Goal: Task Accomplishment & Management: Use online tool/utility

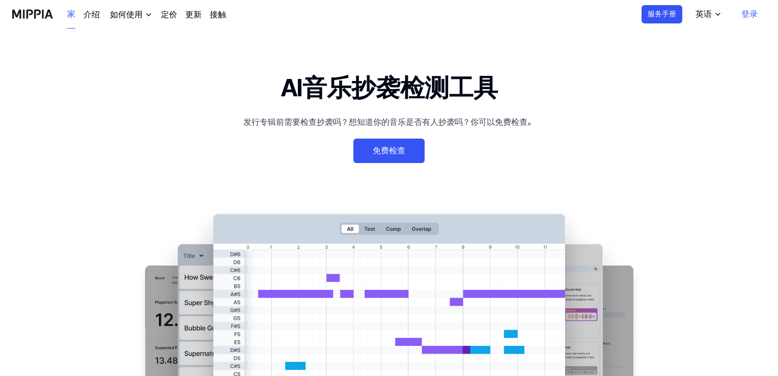
click at [389, 151] on font "免费检查" at bounding box center [389, 151] width 32 height 10
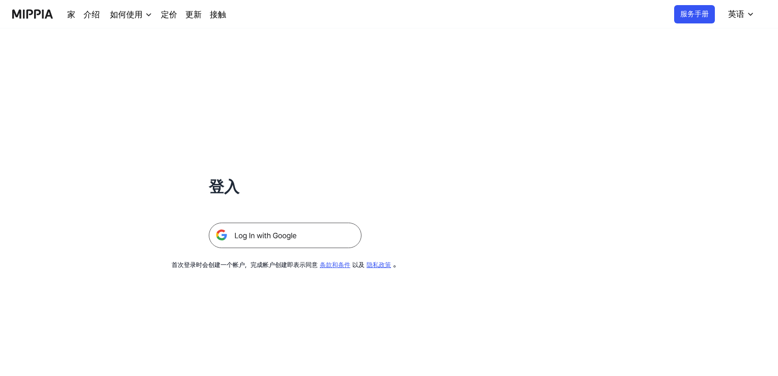
click at [272, 235] on img at bounding box center [285, 234] width 153 height 25
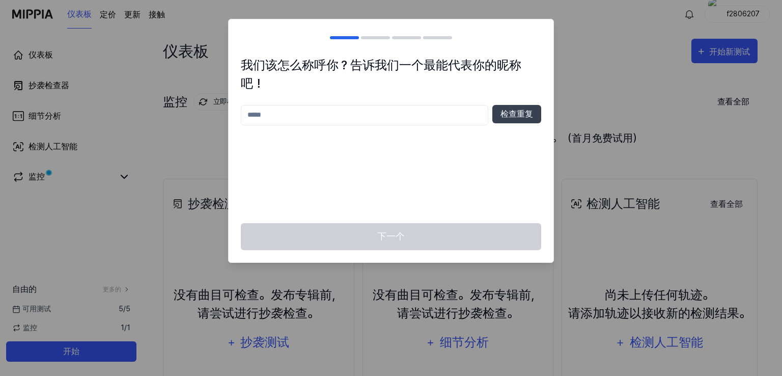
click at [297, 120] on input "text" at bounding box center [364, 115] width 247 height 20
click at [506, 112] on font "检查重复" at bounding box center [516, 114] width 33 height 10
click at [271, 117] on input "****" at bounding box center [364, 115] width 247 height 20
type input "********"
click at [531, 114] on font "检查重复" at bounding box center [516, 114] width 33 height 10
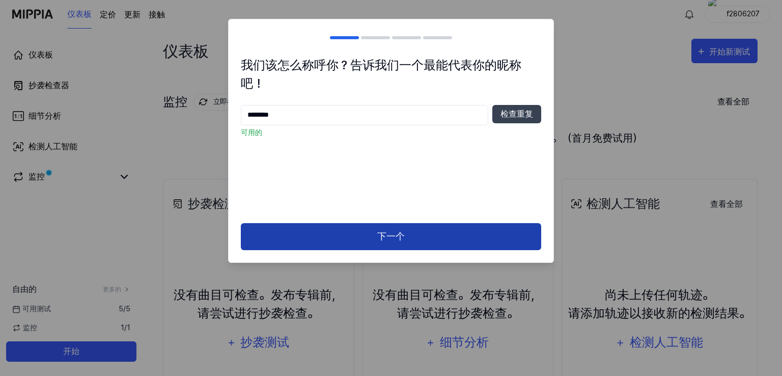
click at [387, 245] on button "下一个" at bounding box center [391, 236] width 300 height 27
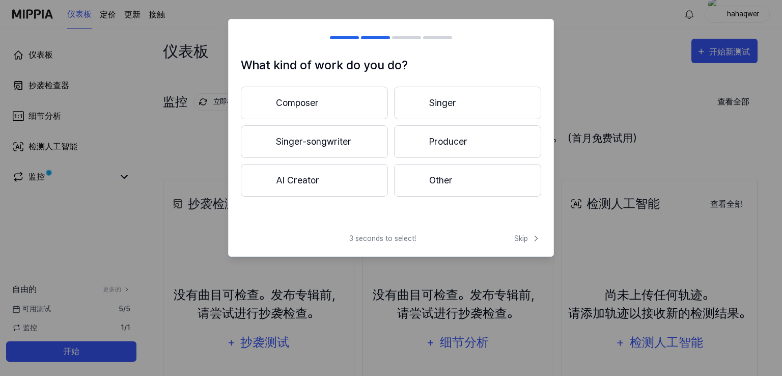
click at [474, 136] on button "Producer" at bounding box center [467, 141] width 147 height 33
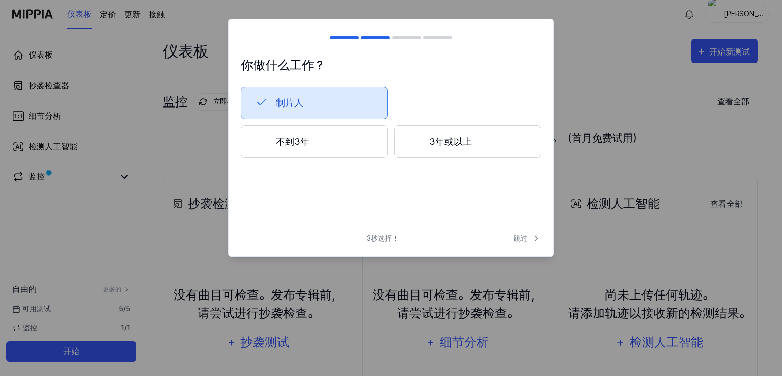
click at [309, 104] on button "制片人" at bounding box center [314, 103] width 147 height 33
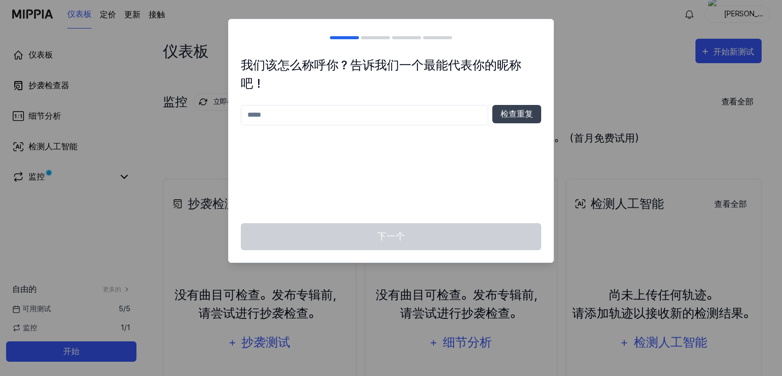
click at [301, 115] on input "text" at bounding box center [364, 115] width 247 height 20
click at [530, 114] on font "检查重复" at bounding box center [516, 114] width 33 height 10
click at [309, 116] on input "********" at bounding box center [364, 115] width 247 height 20
type input "*"
click at [572, 131] on div at bounding box center [391, 188] width 782 height 376
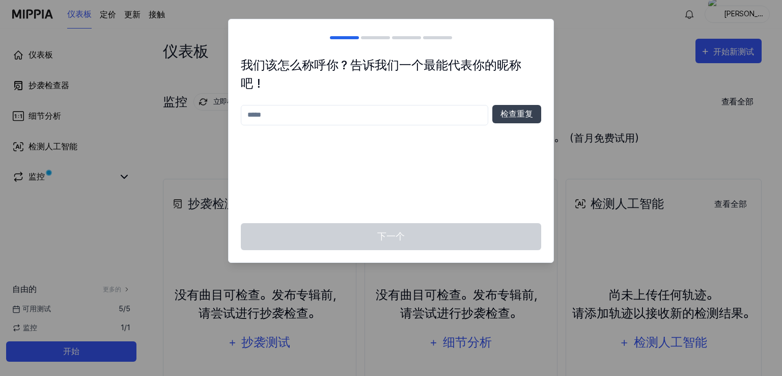
click at [407, 116] on input "text" at bounding box center [364, 115] width 247 height 20
click at [442, 40] on h2 at bounding box center [391, 37] width 325 height 37
drag, startPoint x: 432, startPoint y: 33, endPoint x: 413, endPoint y: 33, distance: 18.8
click at [413, 33] on h2 at bounding box center [391, 37] width 325 height 37
click at [376, 37] on div at bounding box center [375, 37] width 29 height 3
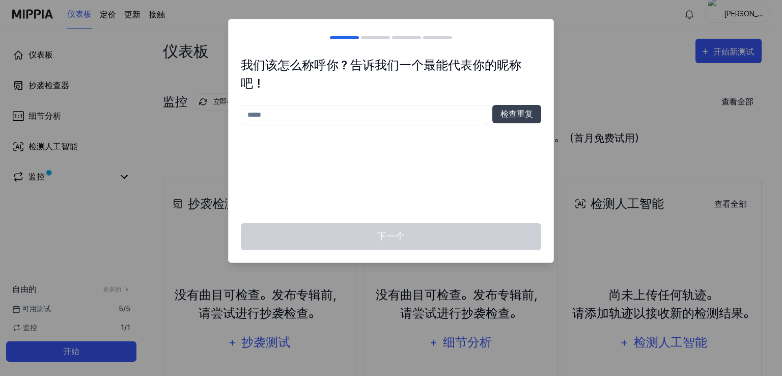
click at [598, 97] on div at bounding box center [391, 188] width 782 height 376
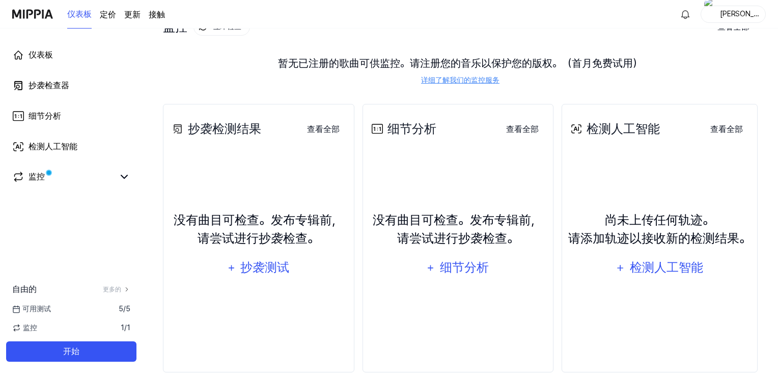
scroll to position [92, 0]
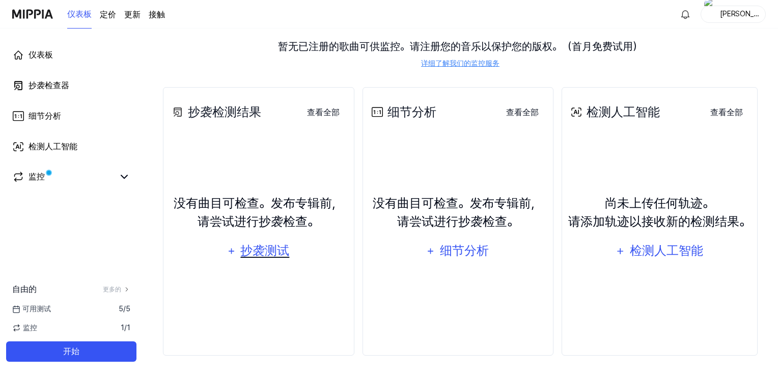
click at [262, 249] on font "抄袭测试" at bounding box center [264, 250] width 49 height 15
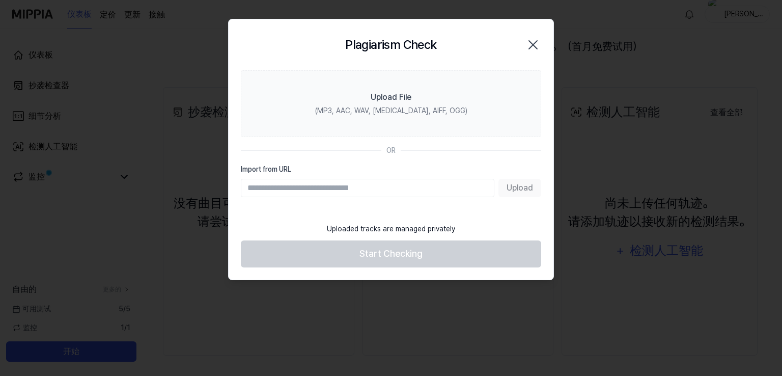
click at [254, 187] on input "Import from URL" at bounding box center [367, 188] width 253 height 18
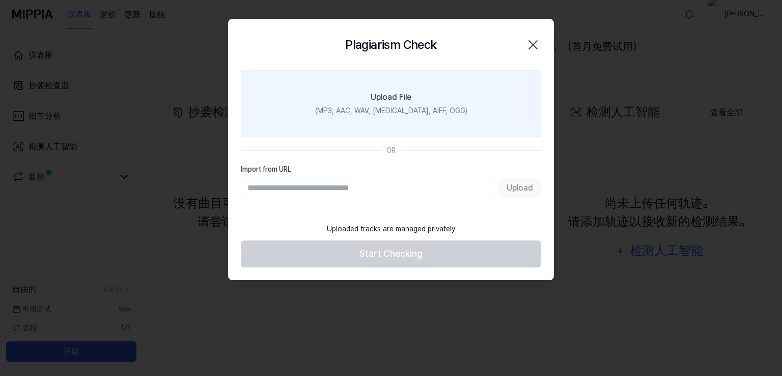
click at [369, 110] on div "(MP3, AAC, WAV, [MEDICAL_DATA], AIFF, OGG)" at bounding box center [391, 110] width 152 height 11
click at [0, 0] on input "Upload File (MP3, AAC, WAV, [MEDICAL_DATA], AIFF, OGG)" at bounding box center [0, 0] width 0 height 0
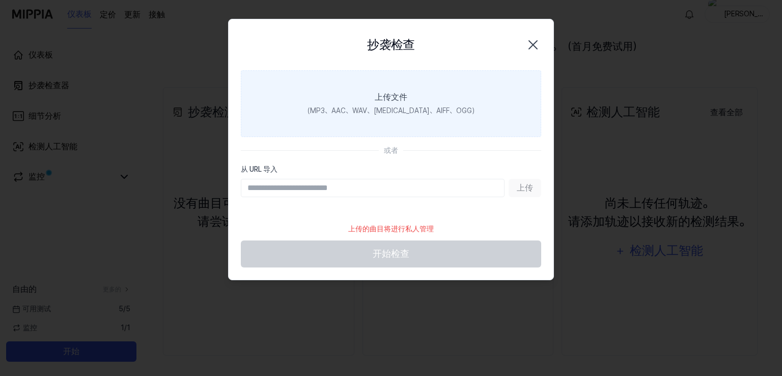
click at [380, 102] on div "上传文件" at bounding box center [391, 97] width 33 height 12
click at [0, 0] on input "上传文件 （MP3、AAC、WAV、[MEDICAL_DATA]、AIFF、OGG）" at bounding box center [0, 0] width 0 height 0
click at [383, 105] on div "(MP3, AAC, WAV, [MEDICAL_DATA], AIFF, OGG)" at bounding box center [391, 110] width 152 height 11
click at [0, 0] on input "Upload File (MP3, AAC, WAV, [MEDICAL_DATA], AIFF, OGG)" at bounding box center [0, 0] width 0 height 0
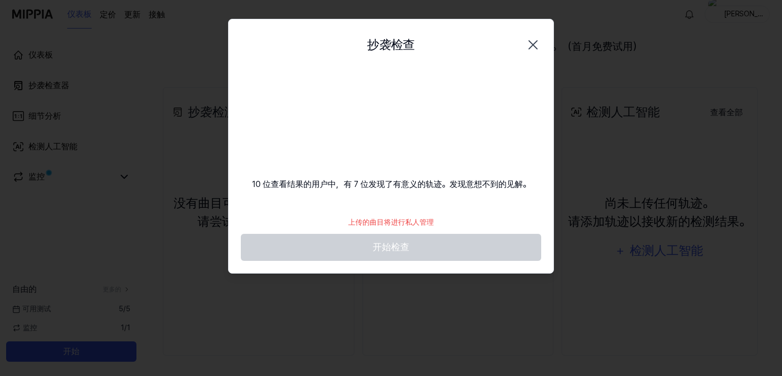
click at [381, 129] on video at bounding box center [391, 119] width 98 height 98
click at [393, 117] on video at bounding box center [391, 119] width 98 height 98
click at [394, 119] on video at bounding box center [391, 119] width 98 height 98
click at [407, 256] on footer "上传的曲目将进行私人管理 开始检查" at bounding box center [391, 236] width 300 height 50
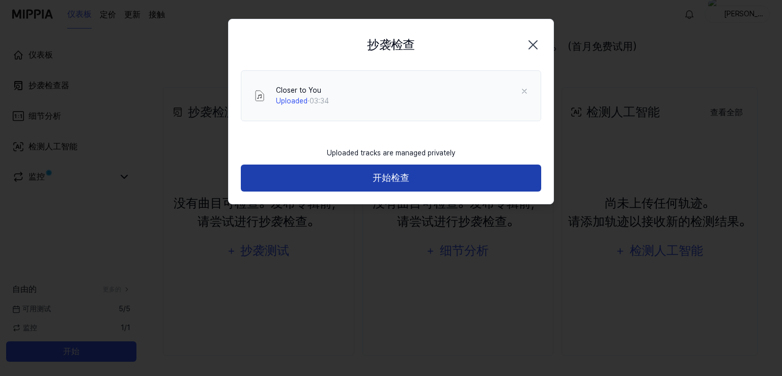
click at [405, 177] on font "开始检查" at bounding box center [391, 177] width 37 height 11
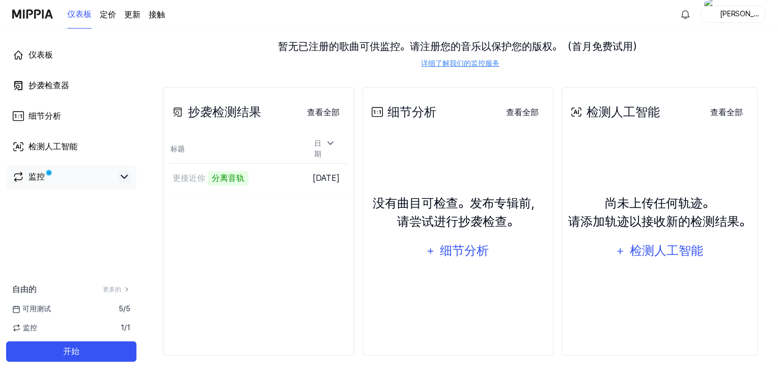
click at [122, 177] on icon at bounding box center [124, 177] width 12 height 12
click at [265, 175] on td "更接近你 分析歌曲结构 转至结果" at bounding box center [235, 177] width 132 height 29
click at [122, 180] on icon at bounding box center [124, 177] width 12 height 12
click at [37, 177] on font "监控" at bounding box center [37, 177] width 16 height 10
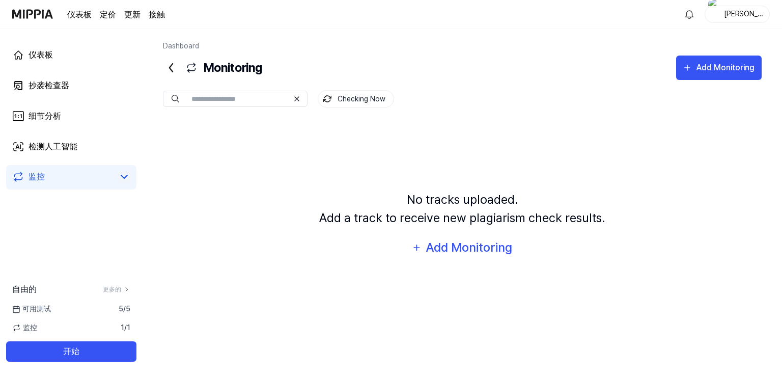
click at [58, 174] on link "监控" at bounding box center [63, 177] width 102 height 12
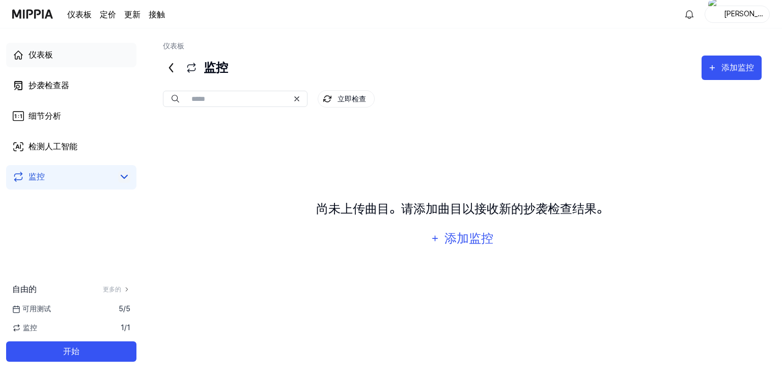
click at [53, 61] on link "仪表板" at bounding box center [71, 55] width 130 height 24
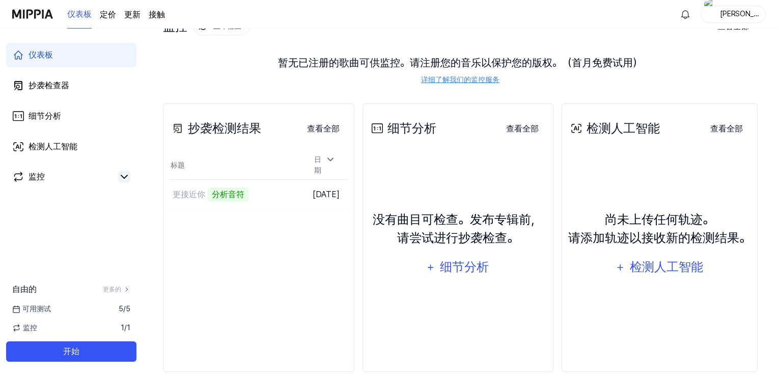
scroll to position [92, 0]
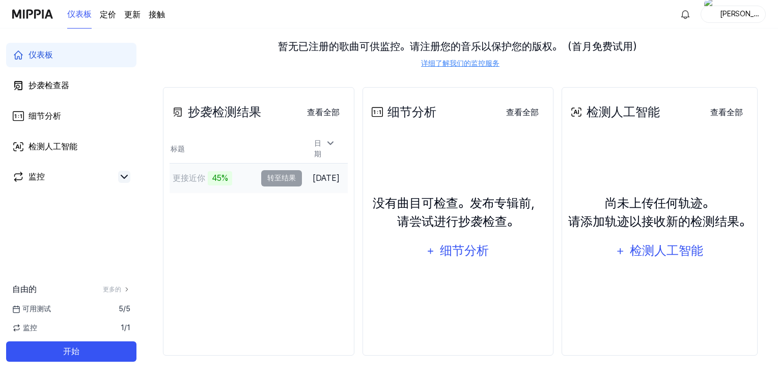
click at [260, 172] on td "更接近你 45% 转至结果" at bounding box center [235, 177] width 132 height 29
click at [257, 174] on td "更接近你 46% 转至结果" at bounding box center [235, 177] width 132 height 29
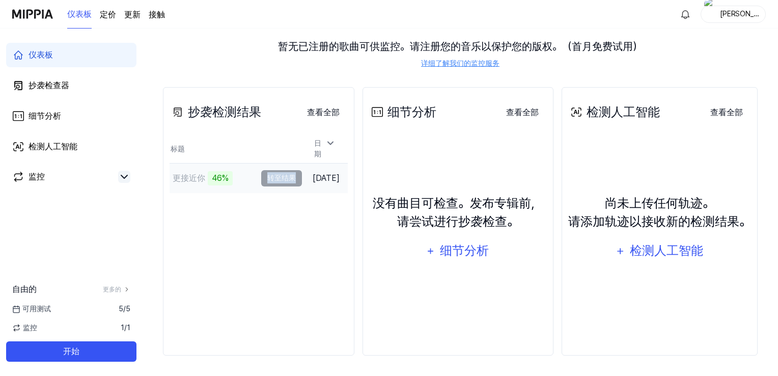
click at [257, 174] on td "更接近你 46% 转至结果" at bounding box center [235, 177] width 132 height 29
click at [208, 206] on div "抄袭检测结果 查看全部 抄袭检测结果 标题 日期 更接近你 46% 转至结果 [DATE] 查看全部" at bounding box center [258, 221] width 191 height 268
click at [267, 174] on font "转至结果" at bounding box center [281, 178] width 29 height 8
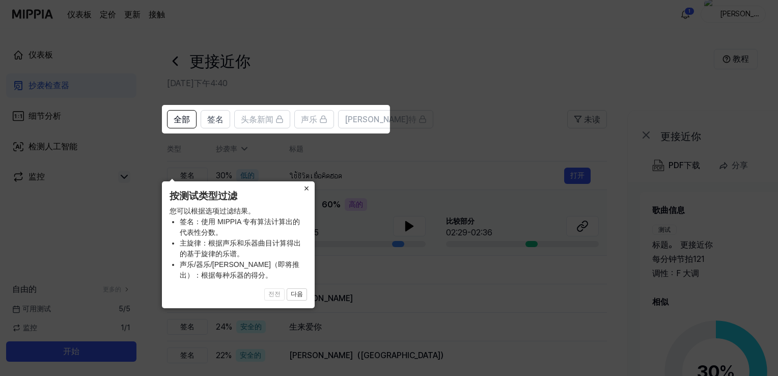
click at [307, 187] on font "×" at bounding box center [307, 188] width 6 height 10
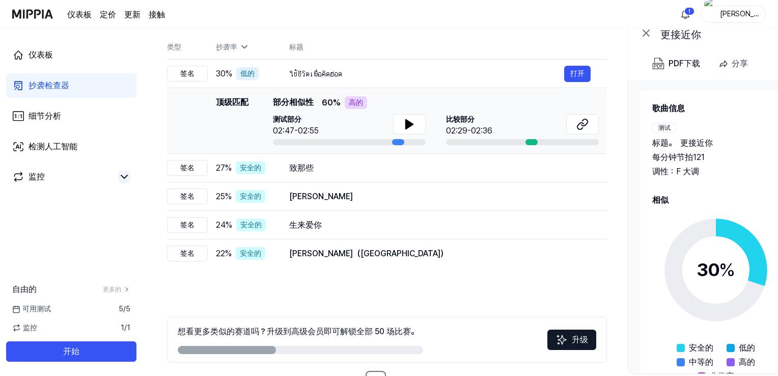
scroll to position [51, 0]
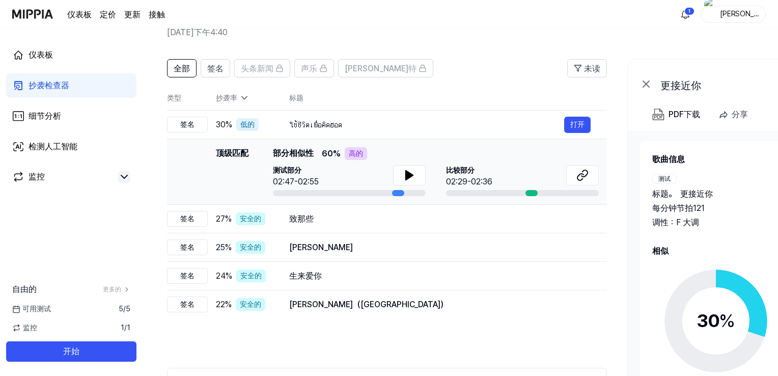
click at [397, 193] on div at bounding box center [398, 193] width 12 height 6
click at [407, 177] on icon at bounding box center [409, 175] width 7 height 9
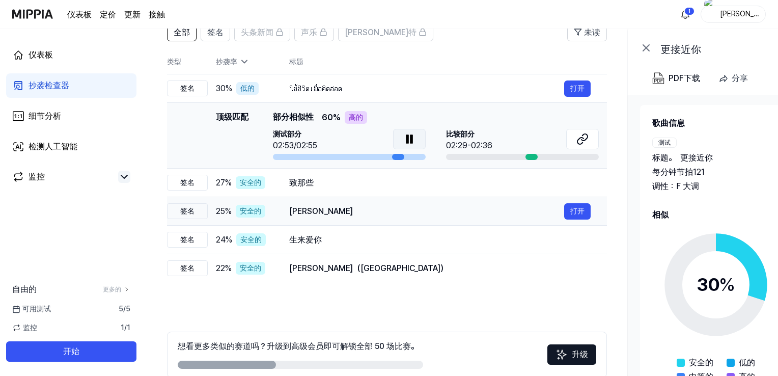
scroll to position [87, 0]
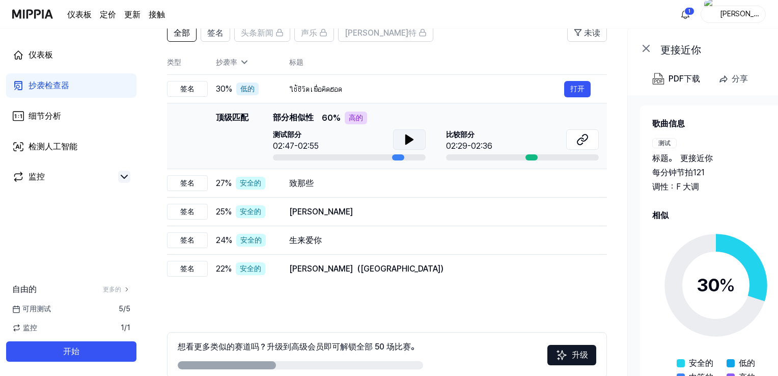
click at [407, 137] on icon at bounding box center [409, 139] width 7 height 9
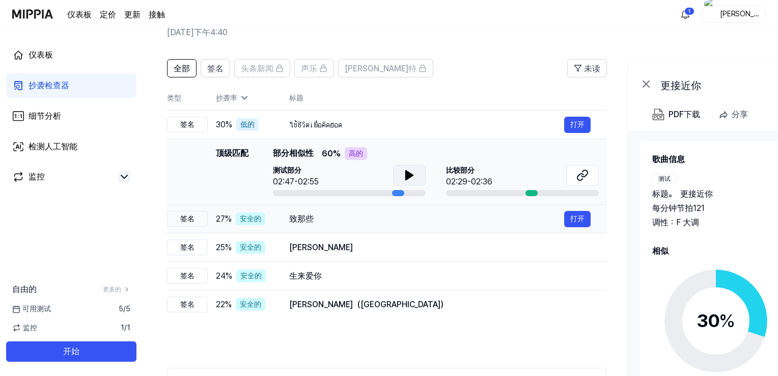
scroll to position [0, 0]
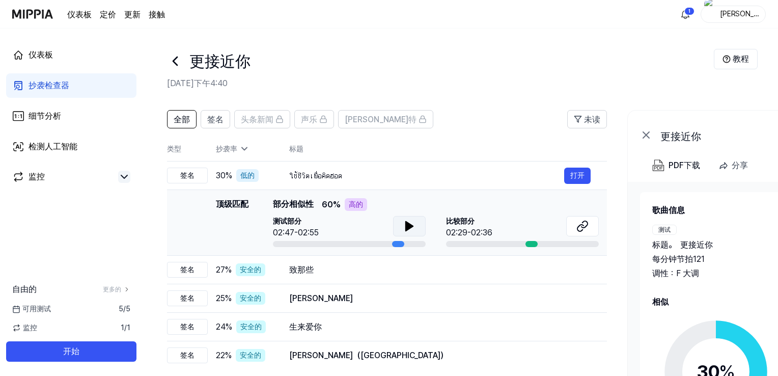
click at [532, 244] on div at bounding box center [531, 244] width 12 height 6
click at [356, 204] on font "高的" at bounding box center [356, 204] width 14 height 8
click at [332, 203] on font "60" at bounding box center [327, 205] width 11 height 10
drag, startPoint x: 318, startPoint y: 203, endPoint x: 329, endPoint y: 203, distance: 11.2
click at [329, 203] on div "顶级匹配 部分相似性 60 % 高的" at bounding box center [436, 204] width 326 height 13
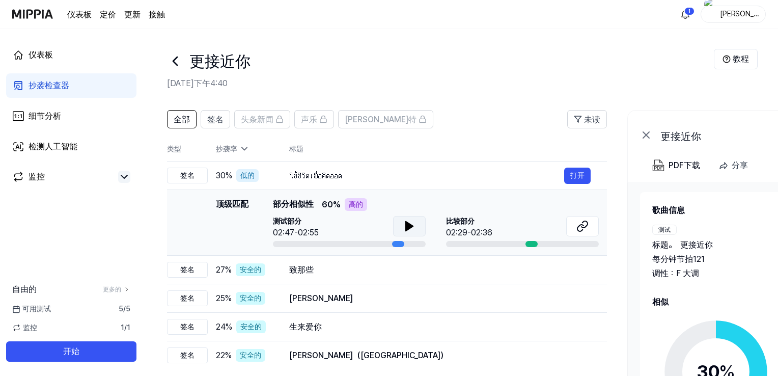
click at [317, 214] on div "顶级匹配 部分相似性 60 % 高的 测试部分 02:47-02:55 比较部分 02:29-02:36" at bounding box center [436, 222] width 326 height 49
click at [399, 243] on div at bounding box center [398, 244] width 12 height 6
click at [400, 243] on div at bounding box center [398, 244] width 12 height 6
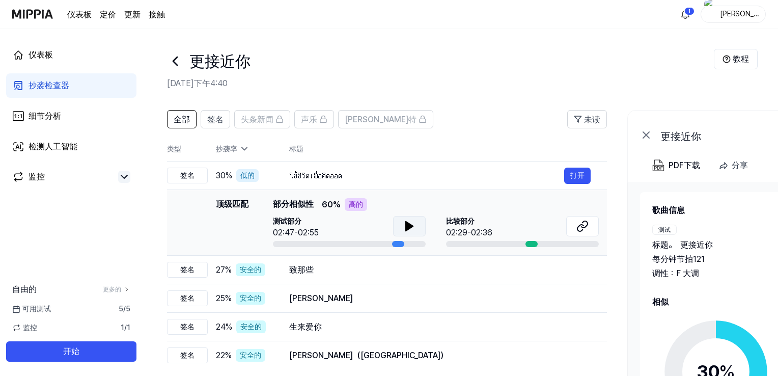
click at [400, 243] on div at bounding box center [398, 244] width 12 height 6
drag, startPoint x: 388, startPoint y: 242, endPoint x: 395, endPoint y: 242, distance: 7.6
click at [395, 242] on div at bounding box center [349, 244] width 153 height 6
drag, startPoint x: 388, startPoint y: 241, endPoint x: 400, endPoint y: 242, distance: 12.3
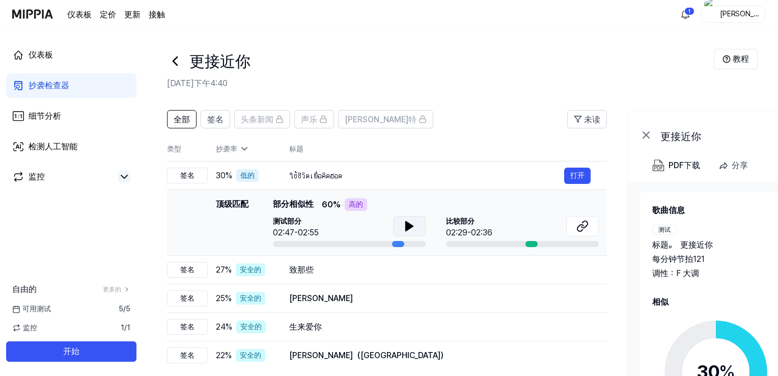
click at [400, 242] on div at bounding box center [349, 244] width 153 height 6
click at [245, 151] on icon at bounding box center [244, 149] width 10 height 10
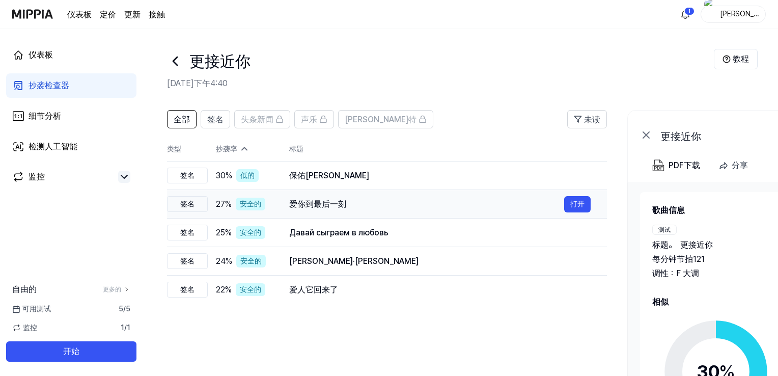
click at [384, 210] on div "爱你到最后一刻" at bounding box center [426, 204] width 275 height 12
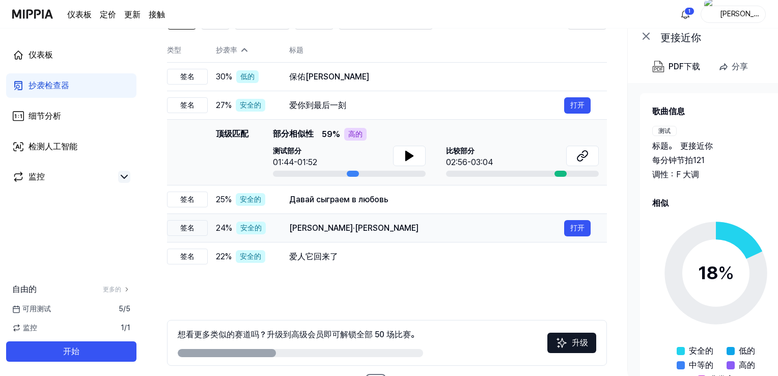
scroll to position [102, 0]
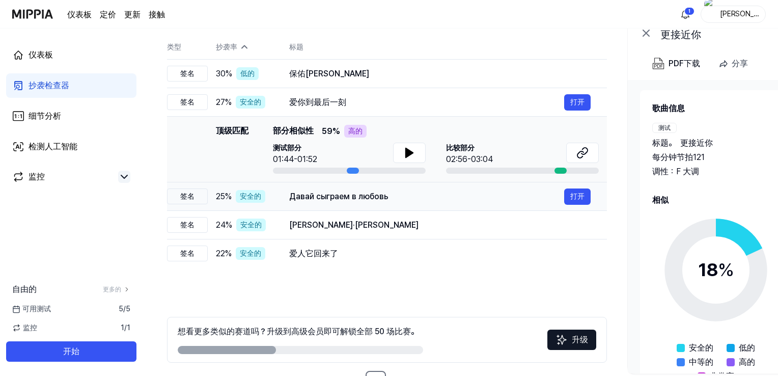
click at [394, 199] on div "Давай сыграем в любовь" at bounding box center [426, 196] width 275 height 12
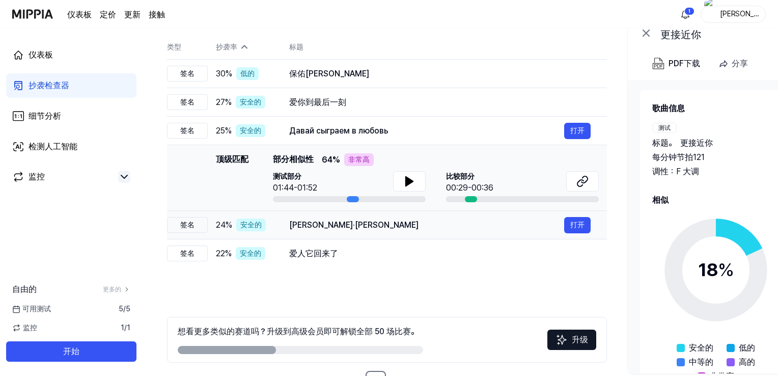
click at [406, 229] on div "[PERSON_NAME]·[PERSON_NAME]" at bounding box center [426, 225] width 275 height 12
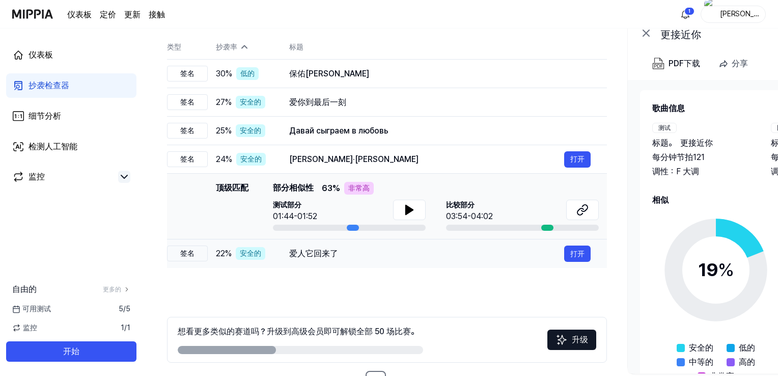
click at [380, 256] on div "爱人它回来了" at bounding box center [426, 253] width 275 height 12
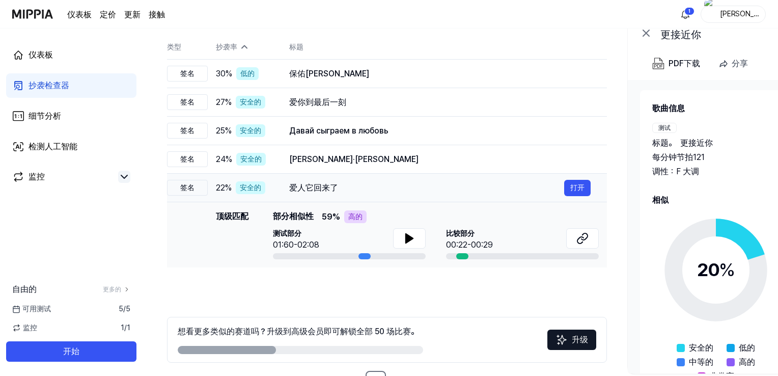
click at [369, 194] on div "爱人它回来了 打开" at bounding box center [439, 188] width 301 height 16
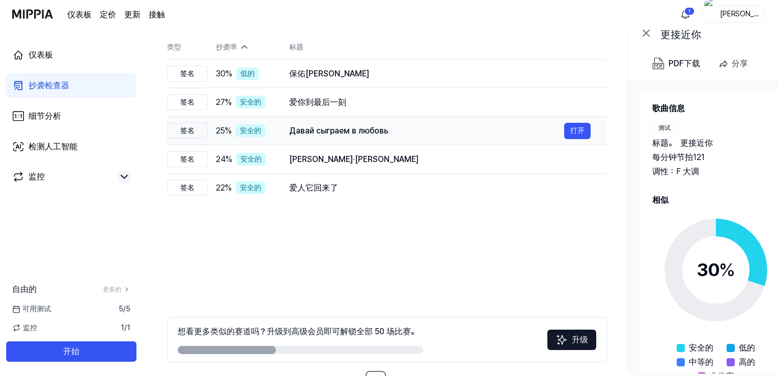
click at [369, 134] on font "Давай сыграем в любовь" at bounding box center [338, 131] width 99 height 10
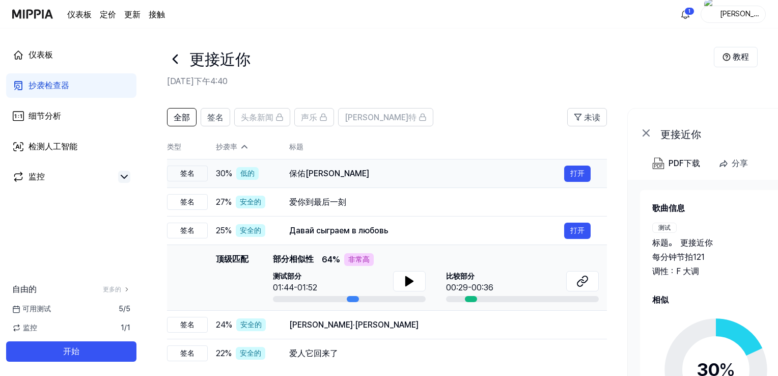
scroll to position [0, 0]
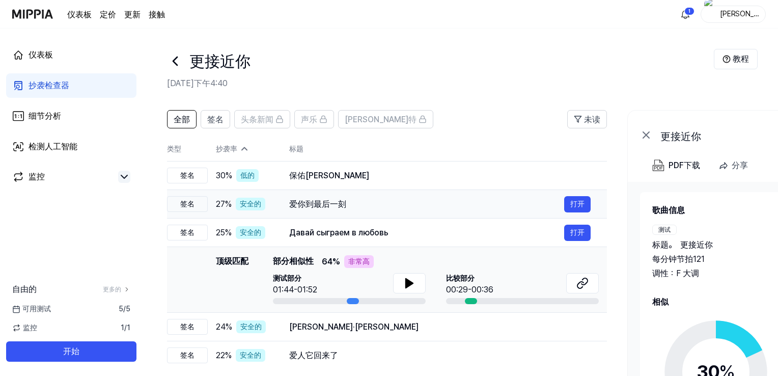
click at [355, 205] on div "爱你到最后一刻" at bounding box center [426, 204] width 275 height 12
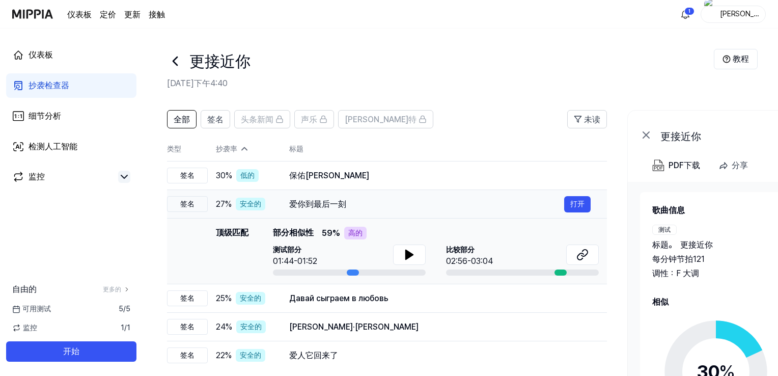
click at [354, 206] on div "爱你到最后一刻" at bounding box center [426, 204] width 275 height 12
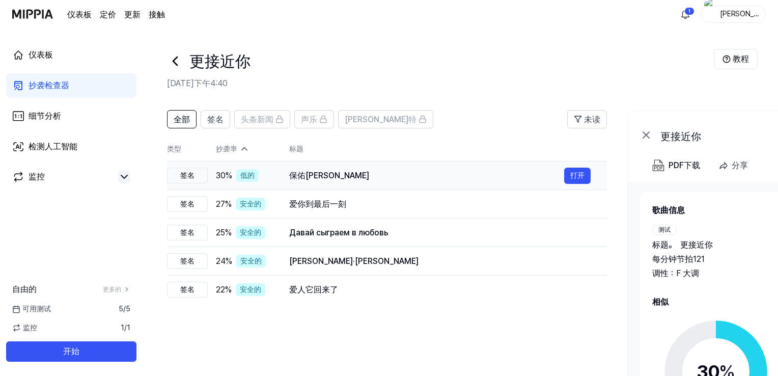
click at [342, 179] on div "保佑[PERSON_NAME]" at bounding box center [426, 175] width 275 height 12
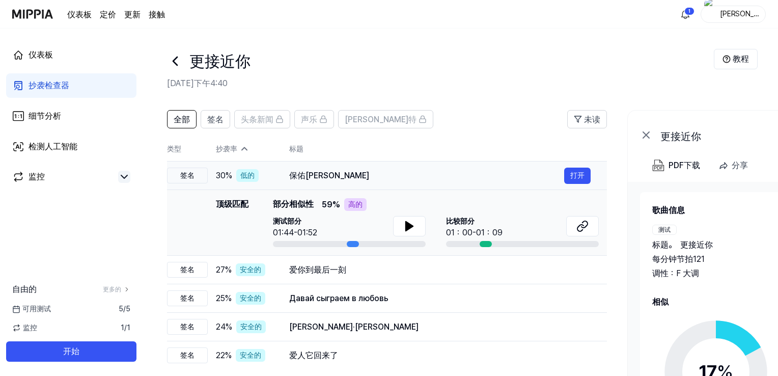
click at [343, 178] on div "保佑[PERSON_NAME]" at bounding box center [426, 175] width 275 height 12
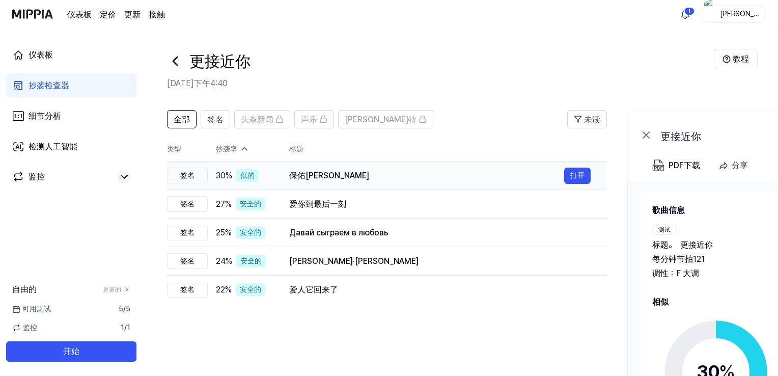
click at [343, 182] on div "保佑我 打开" at bounding box center [439, 175] width 301 height 16
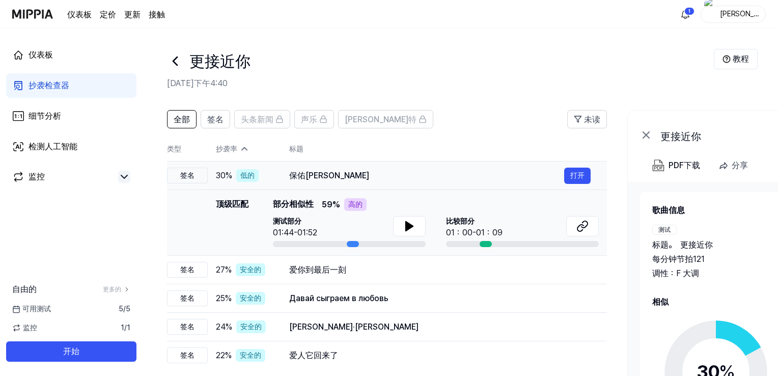
click at [369, 184] on td "保佑我 打开" at bounding box center [440, 175] width 334 height 29
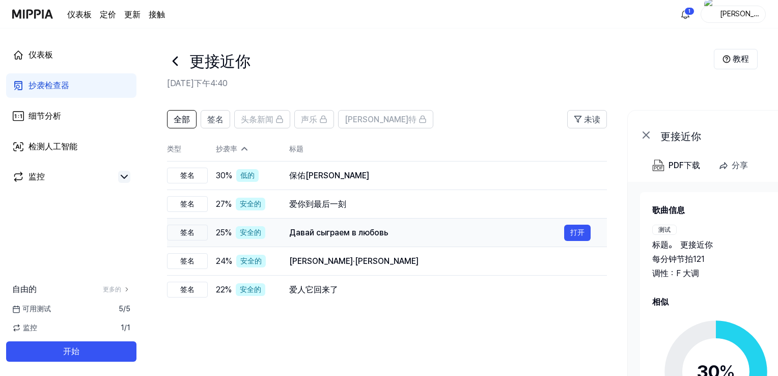
click at [373, 229] on font "Давай сыграем в любовь" at bounding box center [338, 233] width 99 height 10
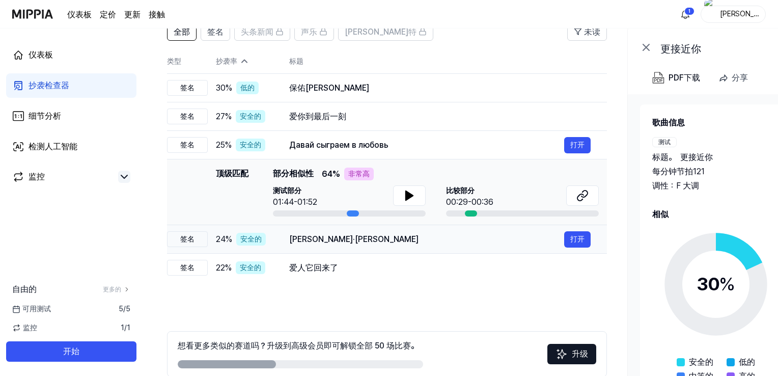
scroll to position [102, 0]
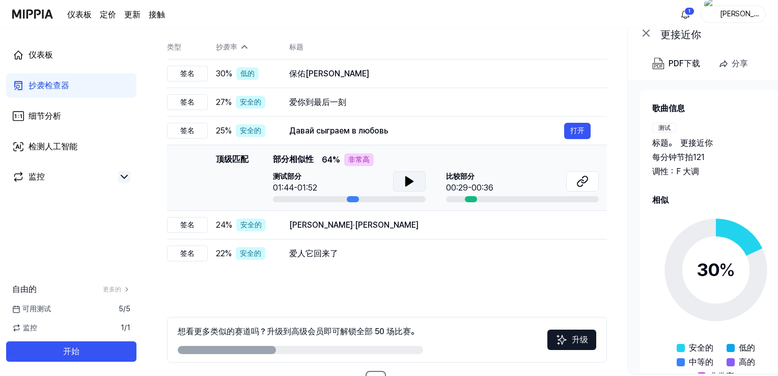
click at [407, 184] on icon at bounding box center [409, 181] width 7 height 9
click at [579, 185] on icon at bounding box center [582, 181] width 12 height 12
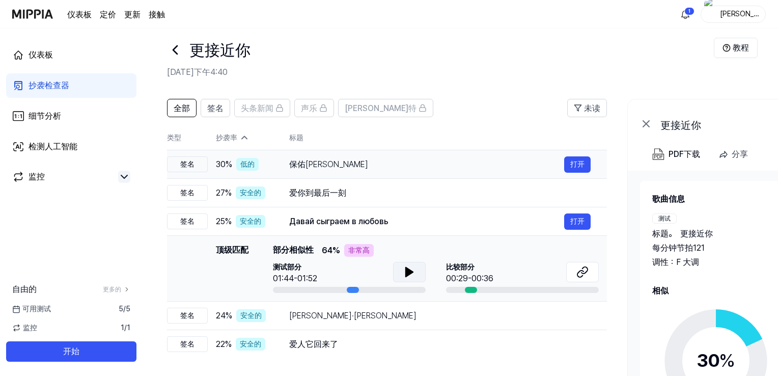
scroll to position [0, 0]
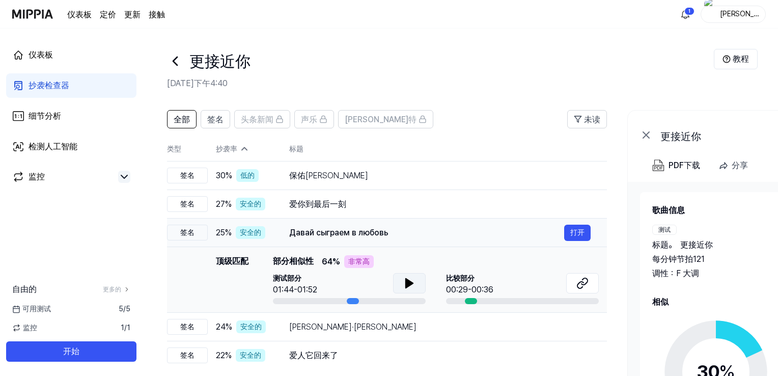
click at [223, 233] on font "25" at bounding box center [220, 233] width 9 height 10
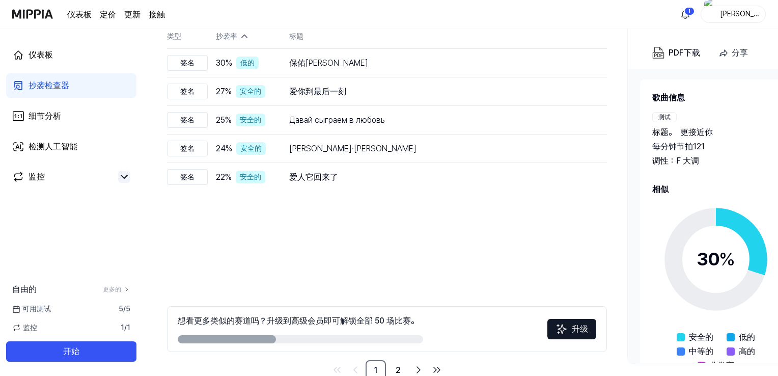
scroll to position [137, 0]
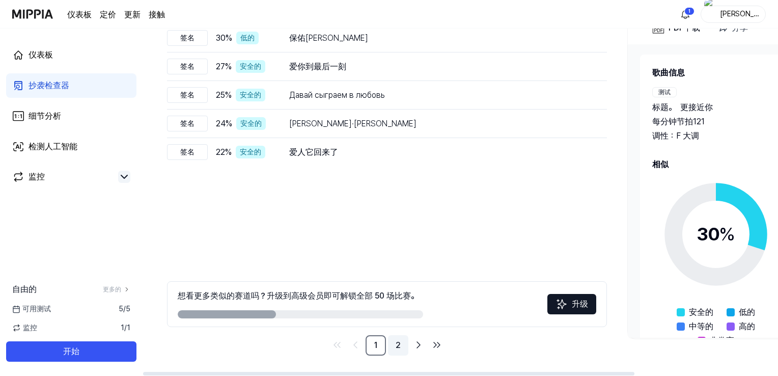
click at [398, 349] on font "2" at bounding box center [397, 345] width 5 height 10
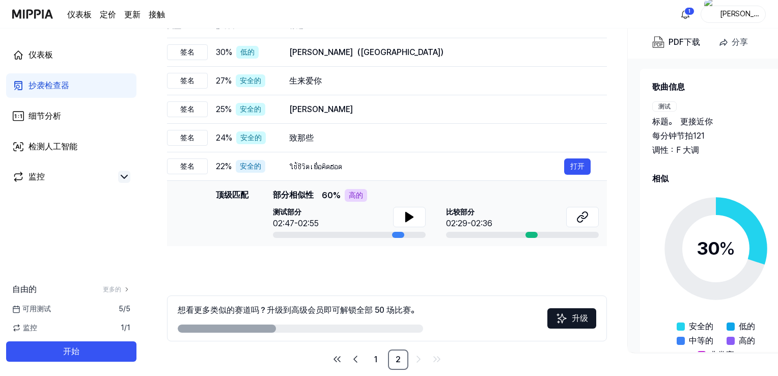
scroll to position [137, 0]
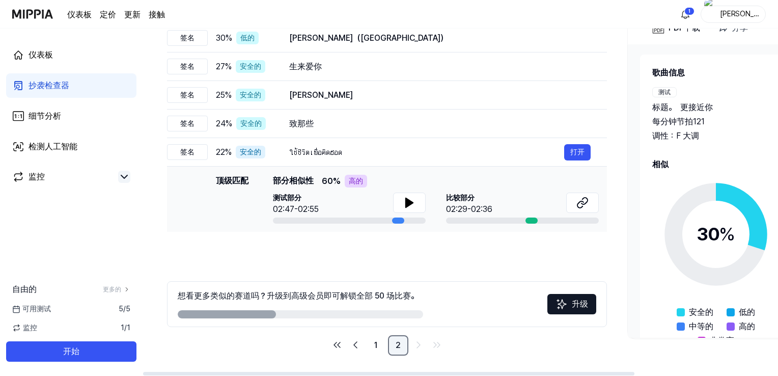
click at [397, 345] on font "2" at bounding box center [397, 345] width 5 height 10
click at [375, 348] on font "1" at bounding box center [375, 345] width 3 height 10
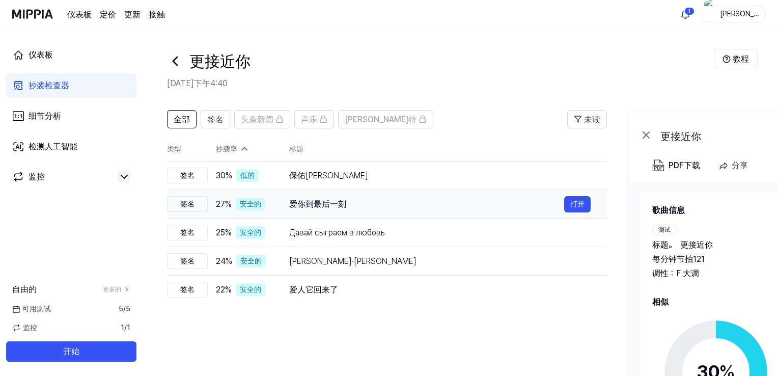
click at [271, 204] on div "27 % 安全的" at bounding box center [244, 203] width 57 height 13
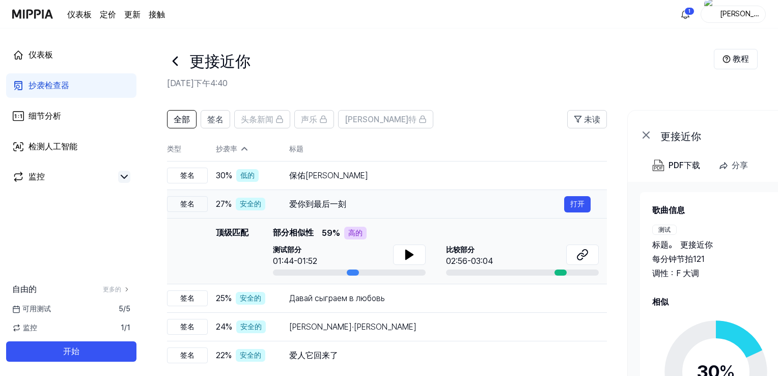
click at [271, 204] on div "27 % 安全的" at bounding box center [244, 203] width 57 height 13
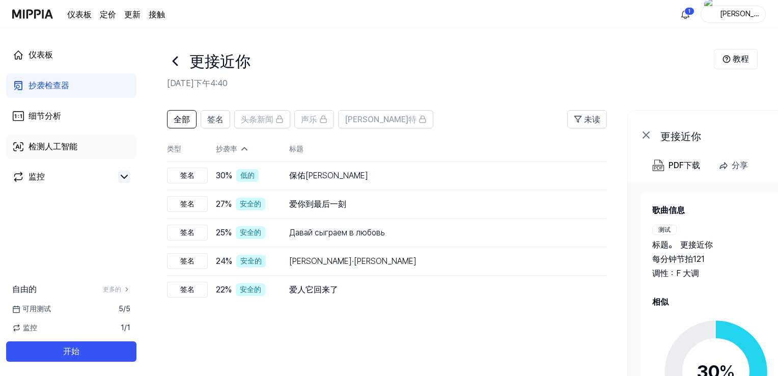
click at [66, 148] on font "检测人工智能" at bounding box center [53, 147] width 49 height 10
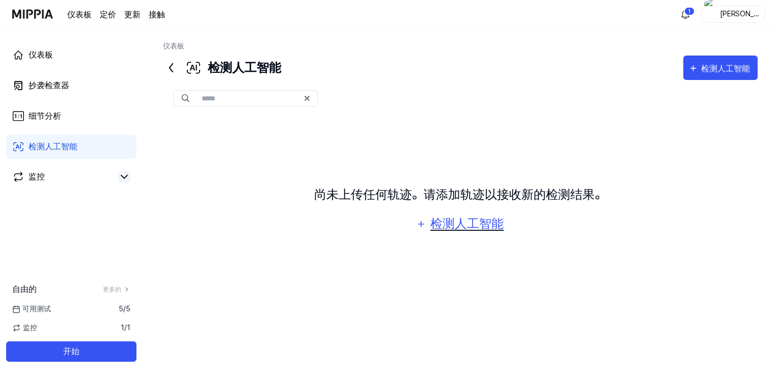
click at [478, 227] on font "检测人工智能" at bounding box center [466, 223] width 73 height 15
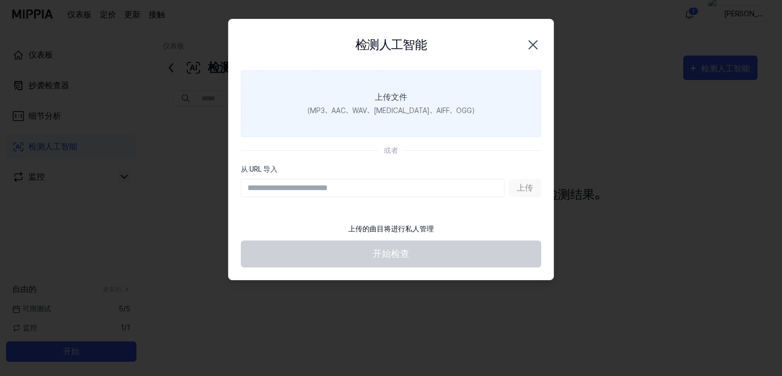
click at [390, 100] on font "上传文件" at bounding box center [391, 97] width 33 height 10
click at [0, 0] on input "上传文件 （MP3、AAC、WAV、[MEDICAL_DATA]、AIFF、OGG）" at bounding box center [0, 0] width 0 height 0
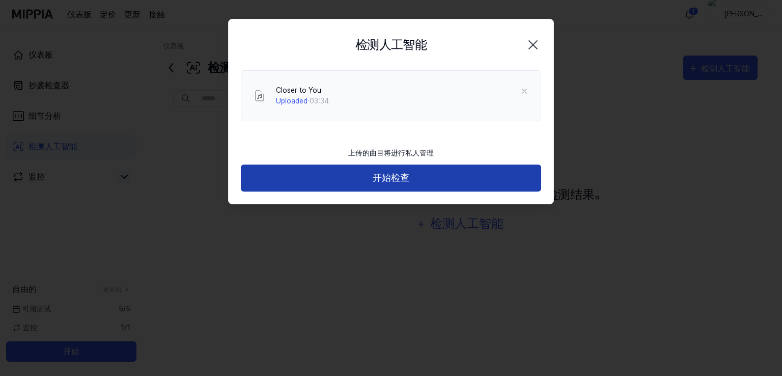
click at [391, 176] on font "开始检查" at bounding box center [391, 177] width 37 height 11
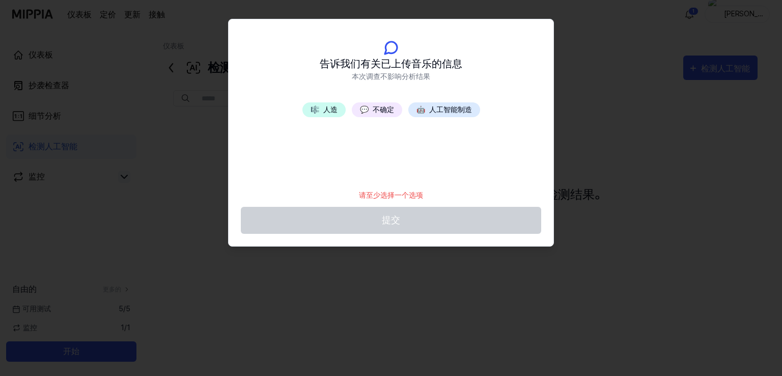
click at [444, 106] on font "人工智能制造" at bounding box center [450, 109] width 43 height 8
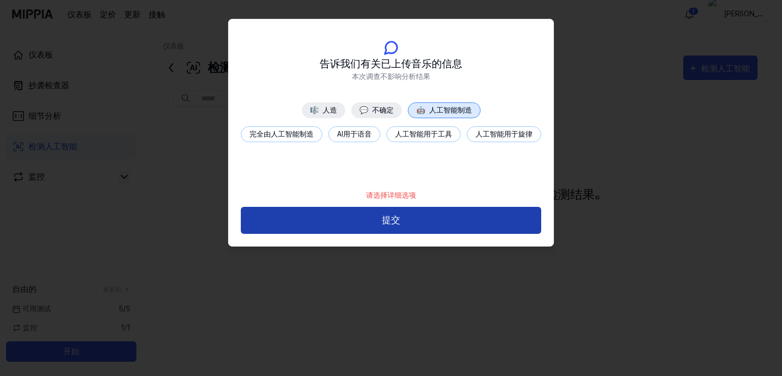
click at [401, 218] on button "提交" at bounding box center [391, 220] width 300 height 27
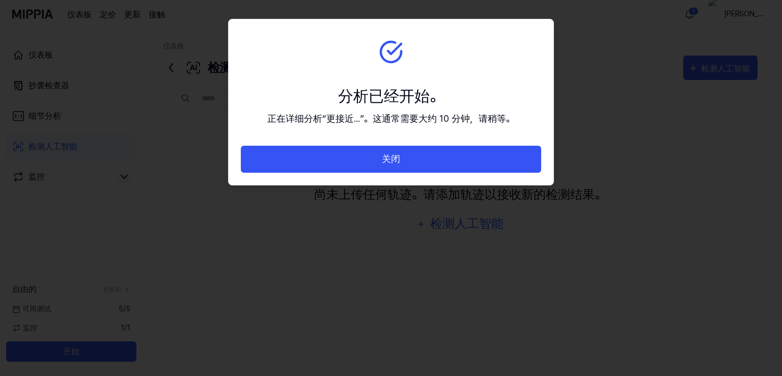
drag, startPoint x: 375, startPoint y: 165, endPoint x: 310, endPoint y: 224, distance: 88.3
click at [313, 224] on body "仪表板 定价 更新 接触 1 哈哈克尔 仪表板 抄袭检查器 细节分析 检测人工智能 监控 自由的 更多的 可用测试 5 / 5 监控 1 / 1 开始 仪表板…" at bounding box center [389, 188] width 778 height 376
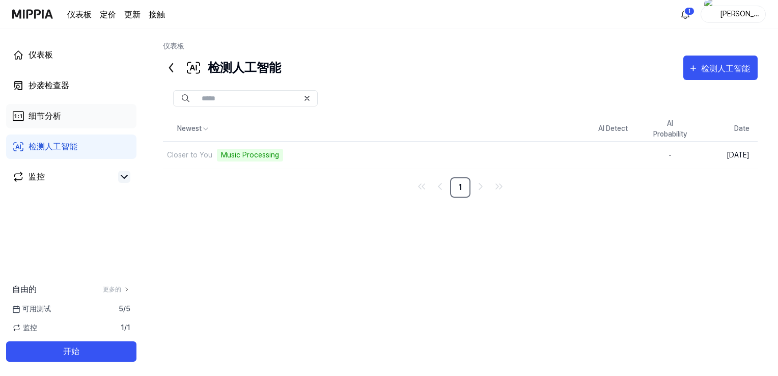
click at [52, 120] on font "细节分析" at bounding box center [45, 116] width 33 height 10
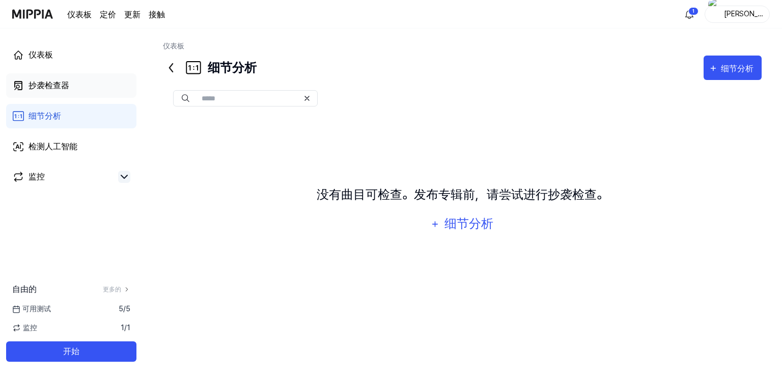
click at [61, 85] on font "抄袭检查器" at bounding box center [49, 85] width 41 height 10
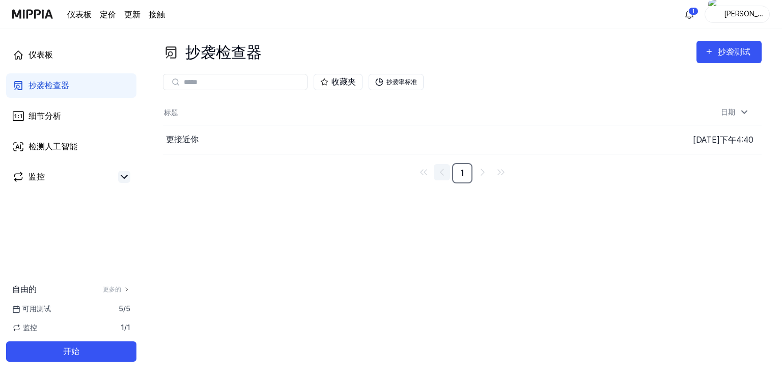
click at [442, 174] on icon "转至上一页" at bounding box center [442, 172] width 12 height 12
click at [311, 141] on div "更接近你" at bounding box center [342, 139] width 358 height 29
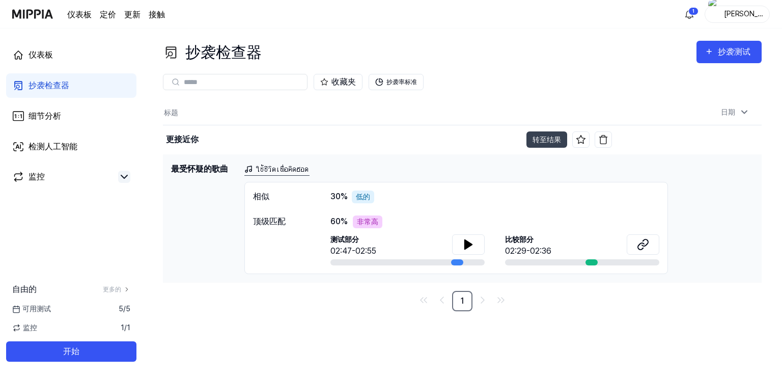
click at [374, 222] on font "非常高" at bounding box center [367, 221] width 21 height 8
click at [374, 223] on font "非常高" at bounding box center [367, 221] width 21 height 8
click at [363, 241] on span "测试部分" at bounding box center [353, 239] width 46 height 11
click at [360, 241] on span "测试部分" at bounding box center [353, 239] width 46 height 11
click at [360, 240] on span "测试部分" at bounding box center [353, 239] width 46 height 11
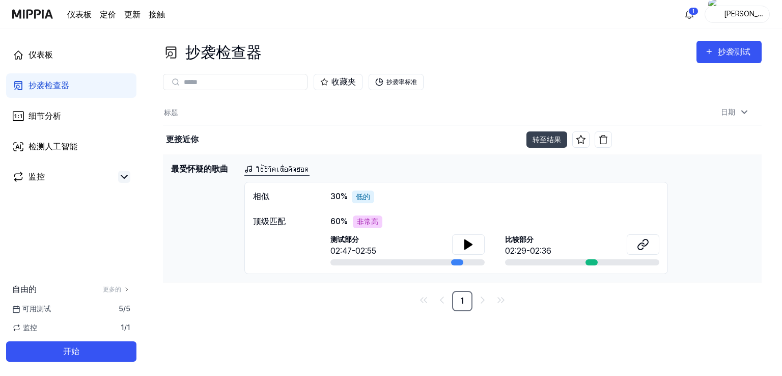
click at [374, 222] on font "非常高" at bounding box center [367, 221] width 21 height 8
drag, startPoint x: 351, startPoint y: 219, endPoint x: 358, endPoint y: 220, distance: 7.3
click at [358, 220] on div "60 % 非常高" at bounding box center [494, 221] width 329 height 13
click at [543, 140] on font "转至结果" at bounding box center [546, 139] width 29 height 8
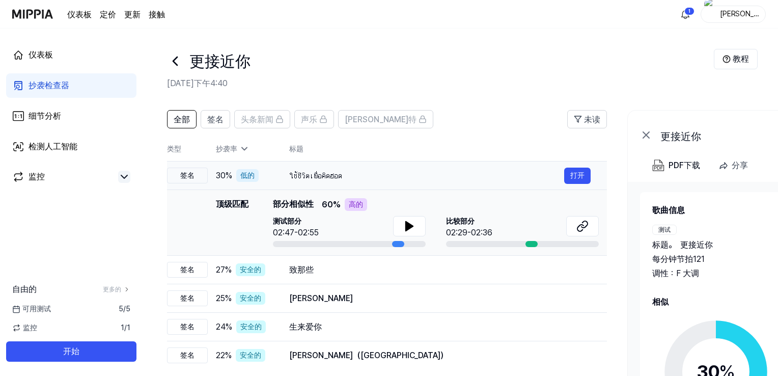
click at [373, 178] on div "ใช้ชีวิตเพื่อคิดฮอด" at bounding box center [426, 175] width 275 height 12
click at [368, 178] on div "ใช้ชีวิตเพื่อคิดฮอด" at bounding box center [426, 175] width 275 height 12
click at [214, 179] on td "30 % 低的" at bounding box center [240, 175] width 65 height 29
click at [353, 178] on div "ใช้ชีวิตเพื่อคิดฮอด" at bounding box center [426, 175] width 275 height 12
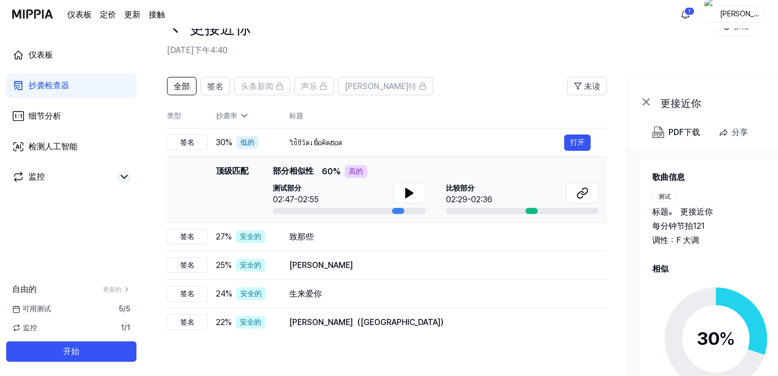
scroll to position [51, 0]
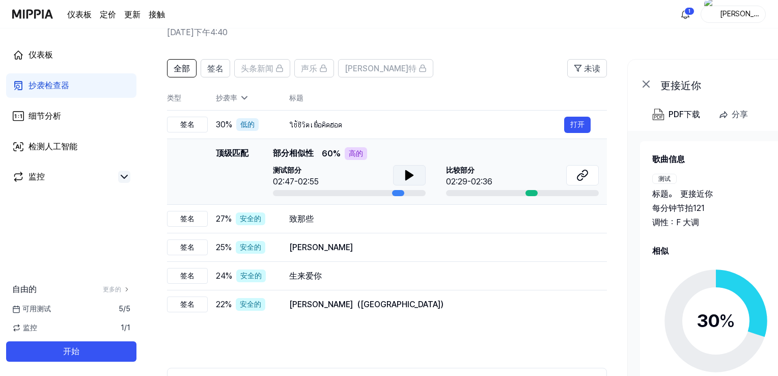
click at [408, 178] on icon at bounding box center [409, 175] width 7 height 9
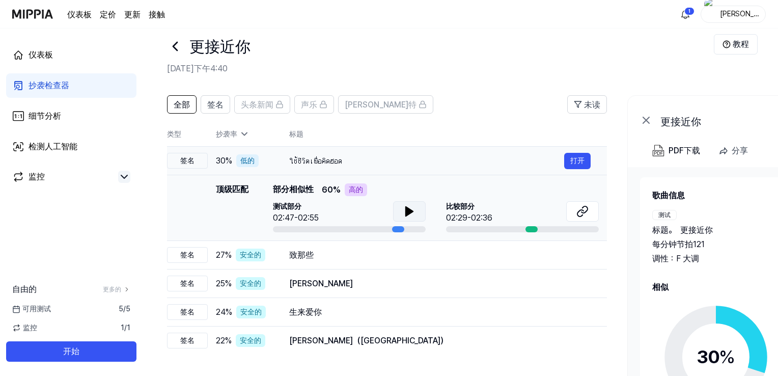
scroll to position [0, 0]
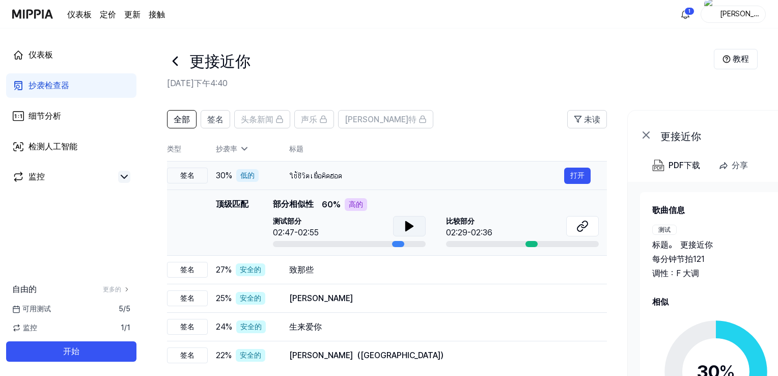
click at [268, 174] on div "30 % 低的" at bounding box center [244, 175] width 57 height 13
click at [354, 206] on font "高的" at bounding box center [356, 204] width 14 height 8
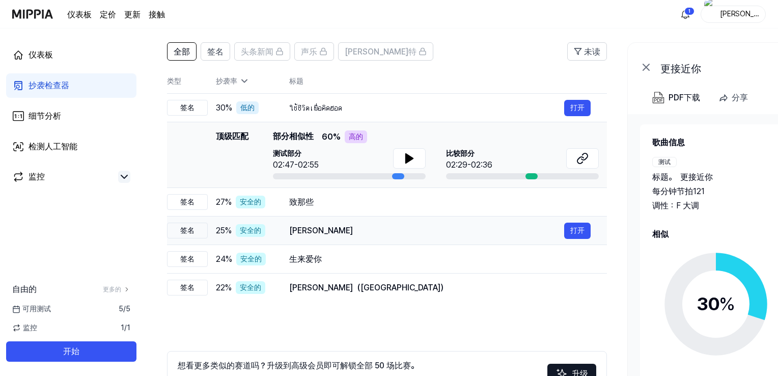
scroll to position [51, 0]
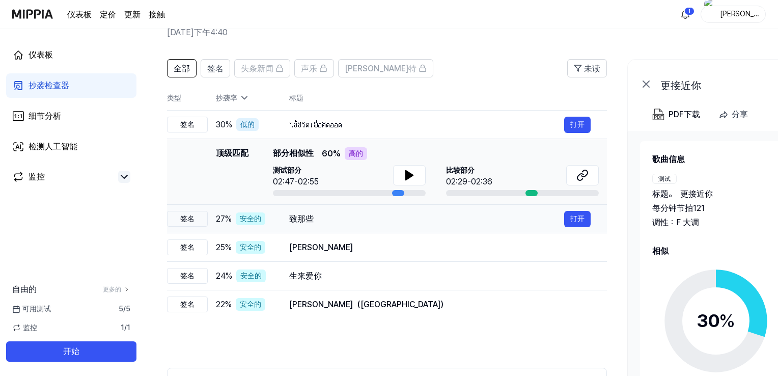
click at [329, 216] on div "致那些" at bounding box center [426, 219] width 275 height 12
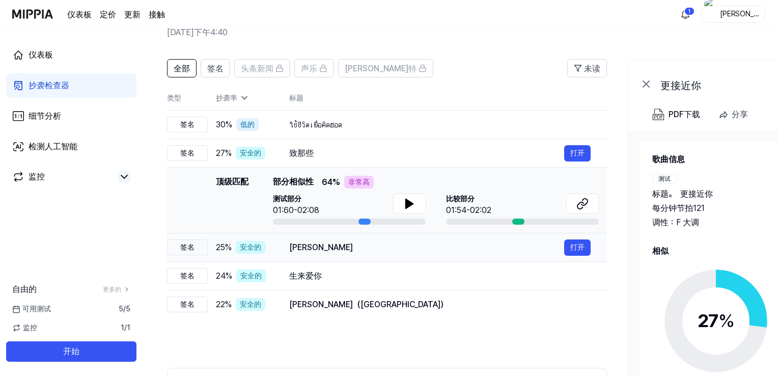
click at [312, 245] on div "[PERSON_NAME]" at bounding box center [426, 247] width 275 height 12
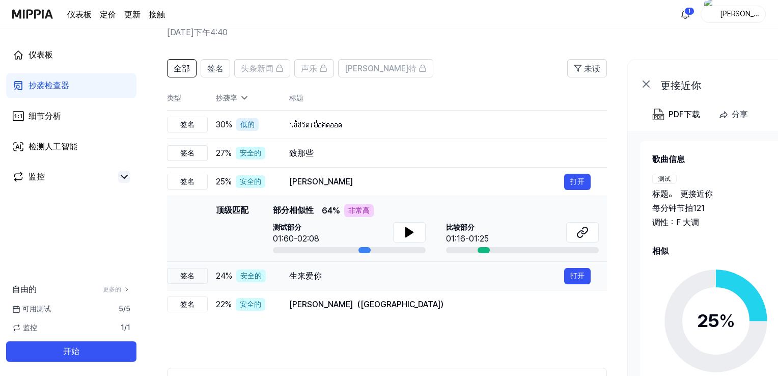
scroll to position [102, 0]
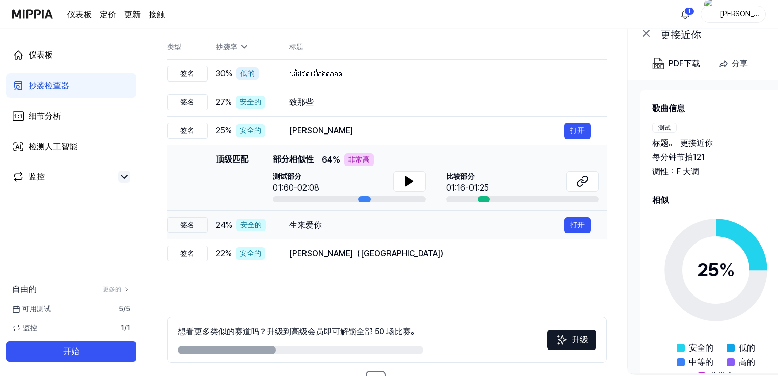
click at [326, 229] on div "生来爱你" at bounding box center [426, 225] width 275 height 12
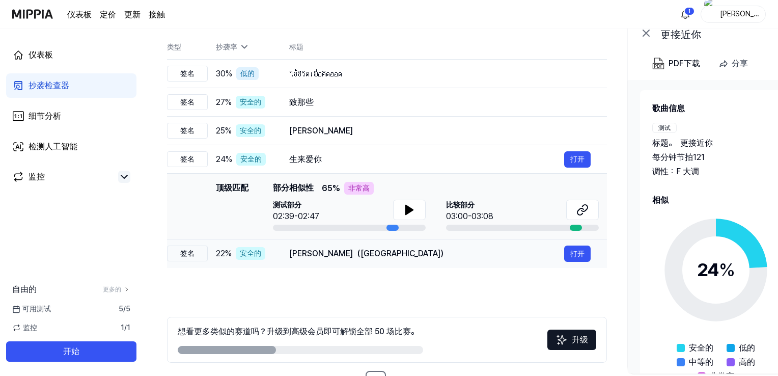
click at [336, 258] on div "[PERSON_NAME]（[GEOGRAPHIC_DATA]）" at bounding box center [426, 253] width 275 height 12
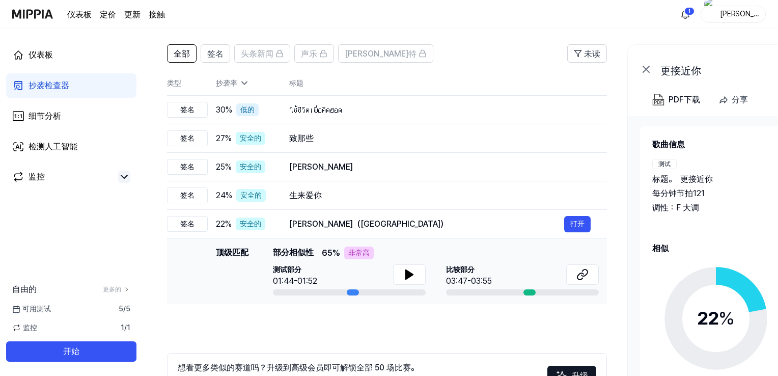
scroll to position [51, 0]
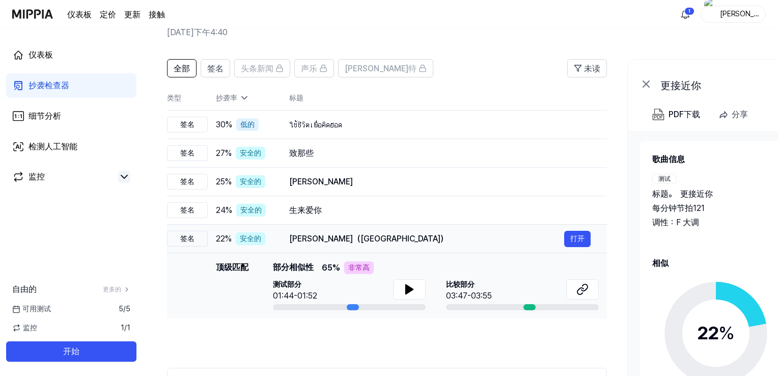
click at [285, 234] on td "Aap [PERSON_NAME]（AS） 打开" at bounding box center [440, 238] width 334 height 29
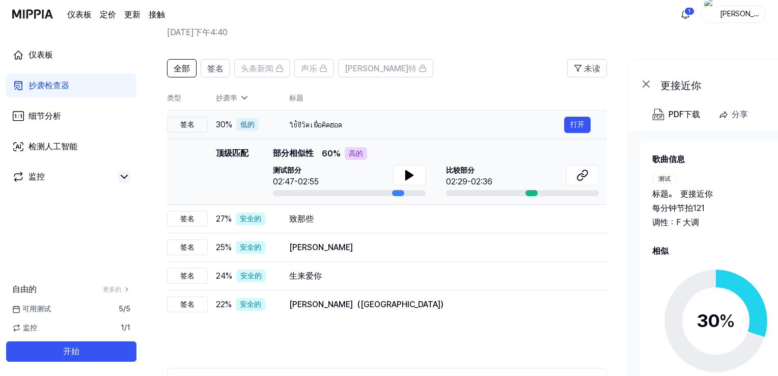
click at [276, 131] on td "ใช้ชีวิตเพื่อคิดฮอด 打开" at bounding box center [440, 124] width 334 height 29
click at [277, 123] on td "ใช้ชีวิตเพื่อคิดฮอด 打开" at bounding box center [440, 124] width 334 height 29
click at [337, 125] on font "ใช้ชีวิตเพื่อคิดฮอด" at bounding box center [315, 125] width 53 height 10
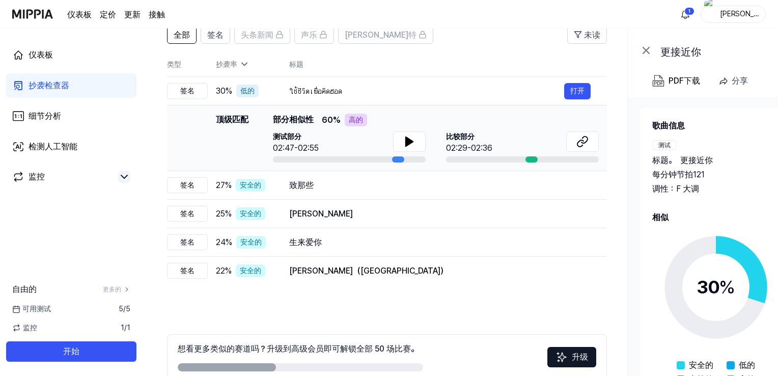
scroll to position [36, 0]
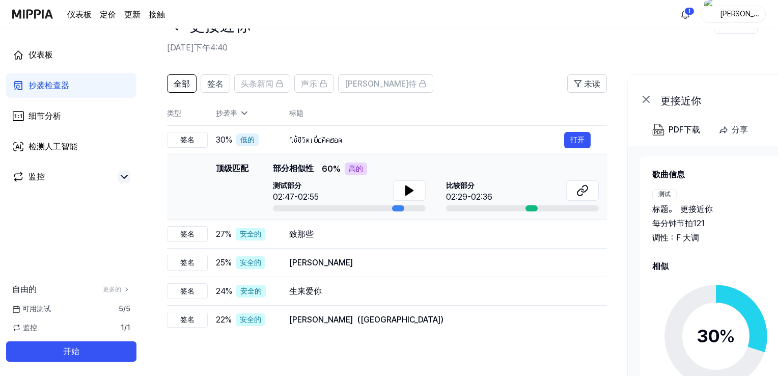
click at [244, 115] on icon at bounding box center [244, 113] width 10 height 10
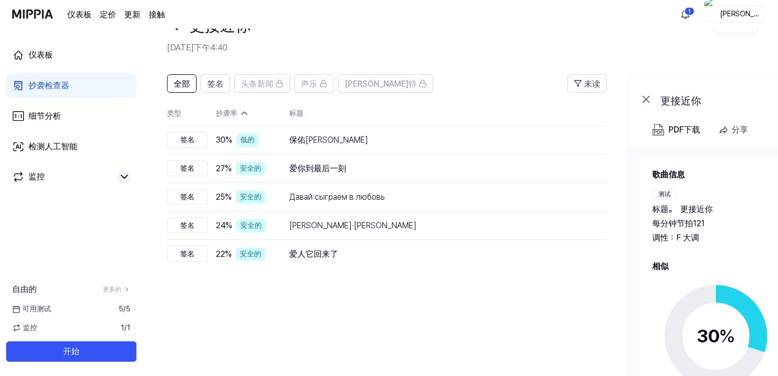
click at [244, 113] on icon at bounding box center [244, 113] width 10 height 10
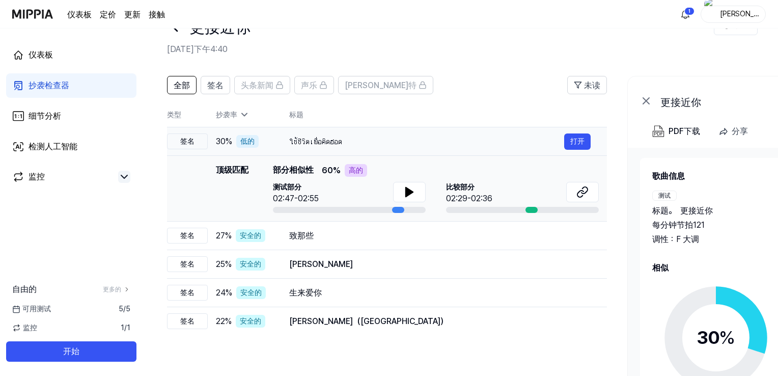
scroll to position [51, 0]
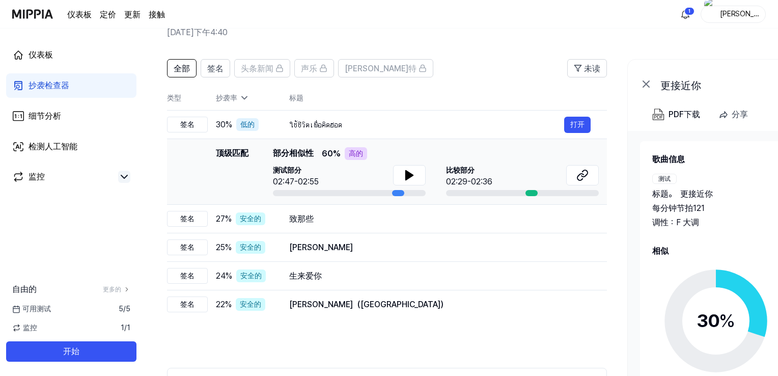
click at [56, 86] on font "抄袭检查器" at bounding box center [49, 85] width 41 height 10
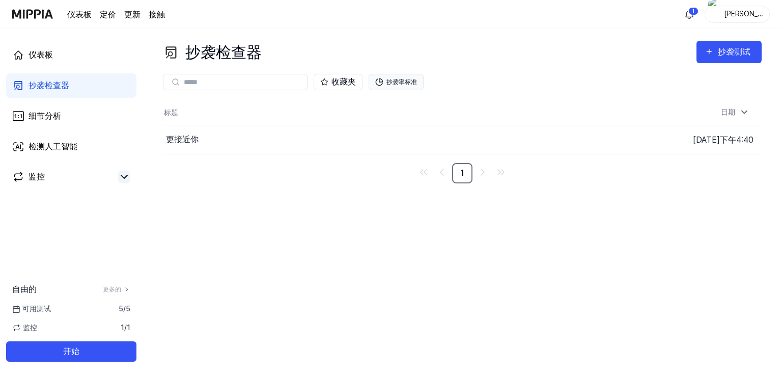
click at [399, 79] on font "抄袭率标准" at bounding box center [401, 81] width 31 height 7
click at [405, 79] on font "抄袭率标准" at bounding box center [401, 81] width 31 height 7
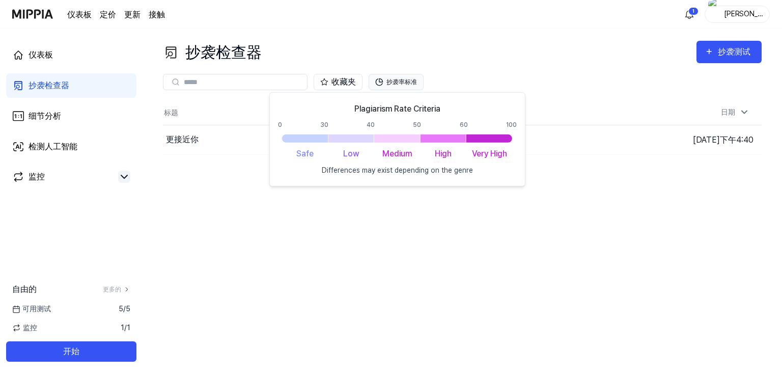
click at [405, 82] on font "抄袭率标准" at bounding box center [401, 81] width 31 height 7
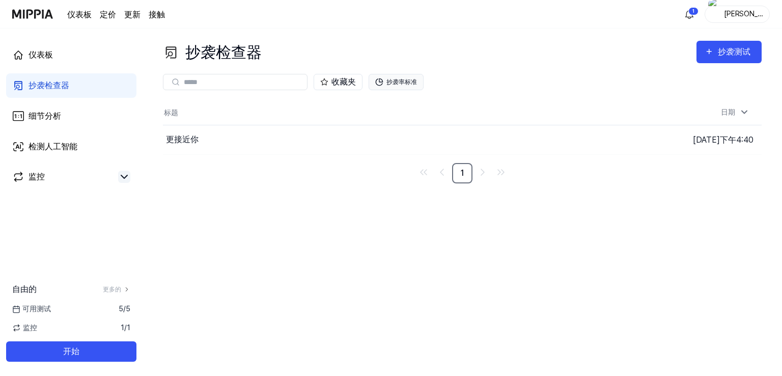
click at [405, 82] on font "抄袭率标准" at bounding box center [401, 81] width 31 height 7
click at [407, 80] on font "抄袭率标准" at bounding box center [401, 81] width 31 height 7
click at [395, 86] on font "抄袭率标准" at bounding box center [401, 81] width 31 height 9
click at [381, 82] on icon at bounding box center [379, 82] width 8 height 8
click at [392, 79] on font "抄袭率标准" at bounding box center [401, 81] width 31 height 7
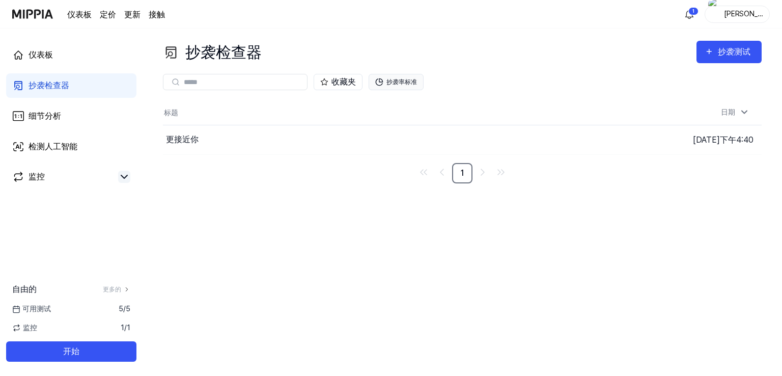
click at [393, 80] on font "抄袭率标准" at bounding box center [401, 81] width 31 height 7
click at [278, 145] on div "更接近你" at bounding box center [342, 139] width 358 height 29
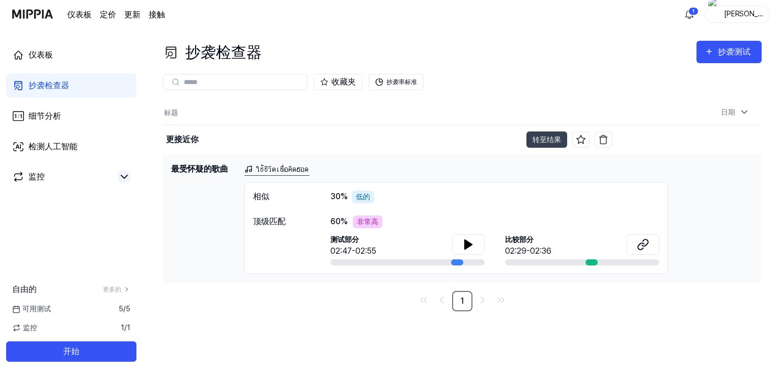
click at [295, 172] on font "ใช้ชีวิตเพื่อคิดฮอด" at bounding box center [282, 169] width 53 height 10
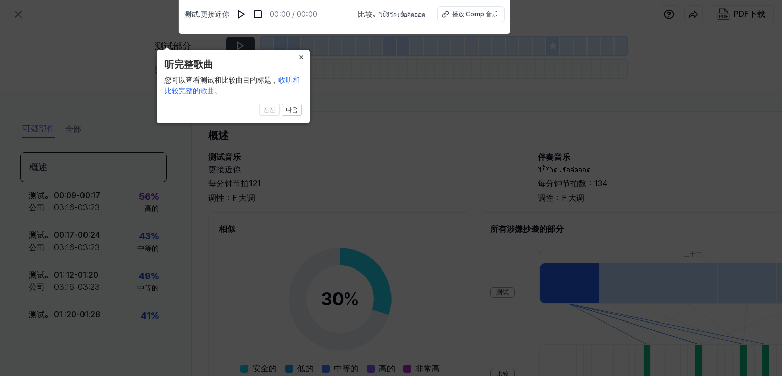
click at [303, 53] on font "×" at bounding box center [302, 57] width 6 height 10
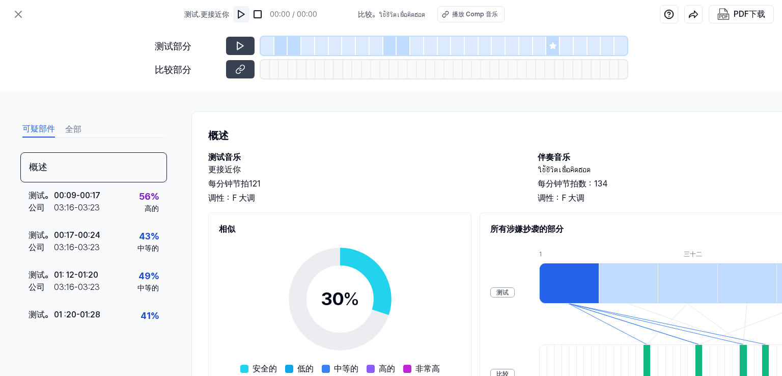
click at [240, 17] on img at bounding box center [241, 14] width 10 height 10
click at [552, 43] on icon at bounding box center [552, 45] width 7 height 7
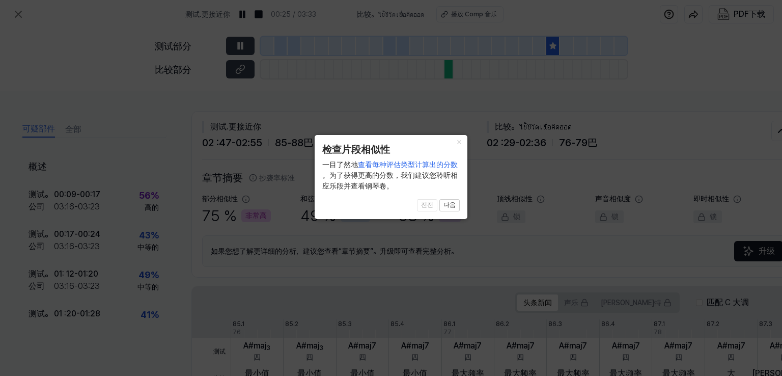
click at [486, 109] on icon at bounding box center [391, 188] width 782 height 376
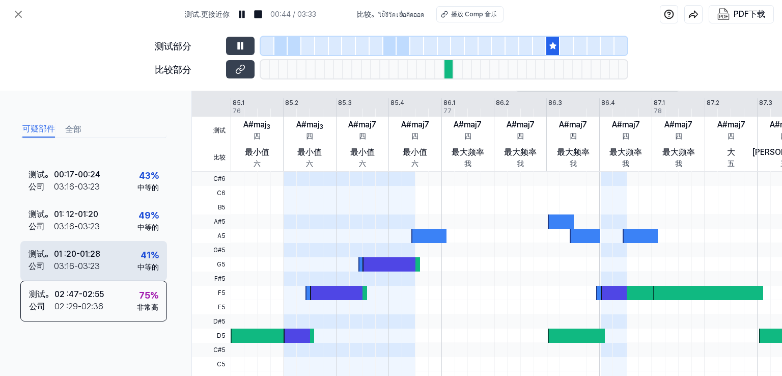
scroll to position [326, 0]
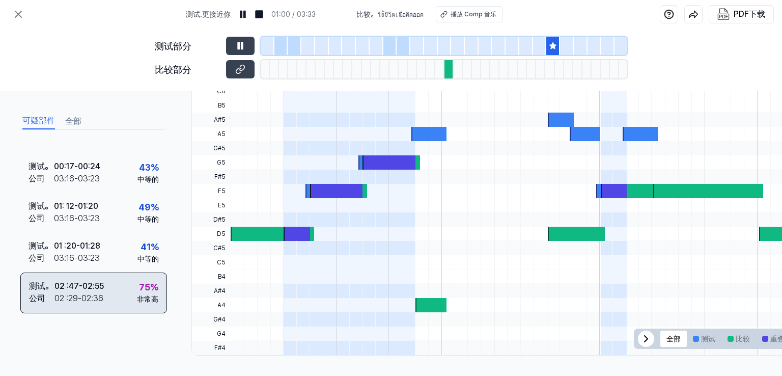
click at [101, 294] on font "36" at bounding box center [98, 298] width 10 height 10
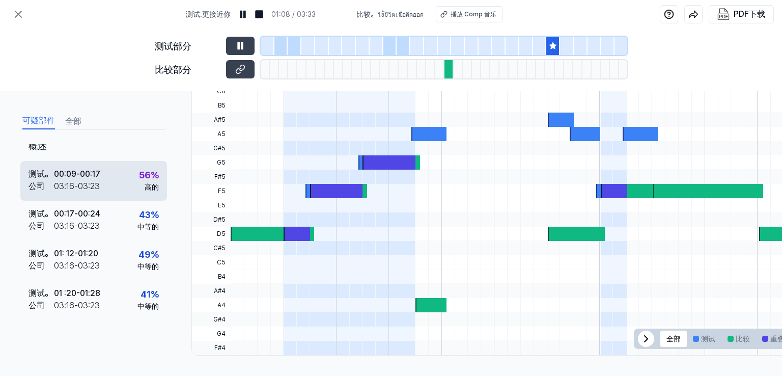
scroll to position [63, 0]
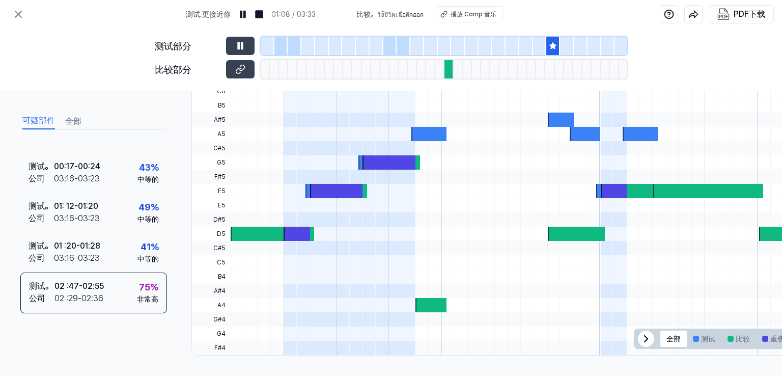
click at [74, 121] on font "全部" at bounding box center [73, 121] width 16 height 10
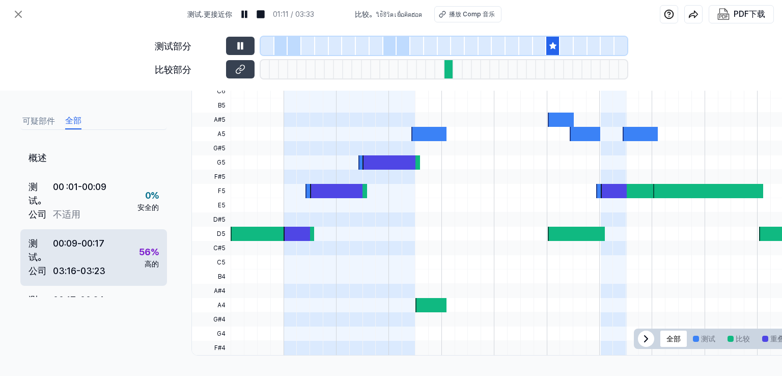
scroll to position [0, 0]
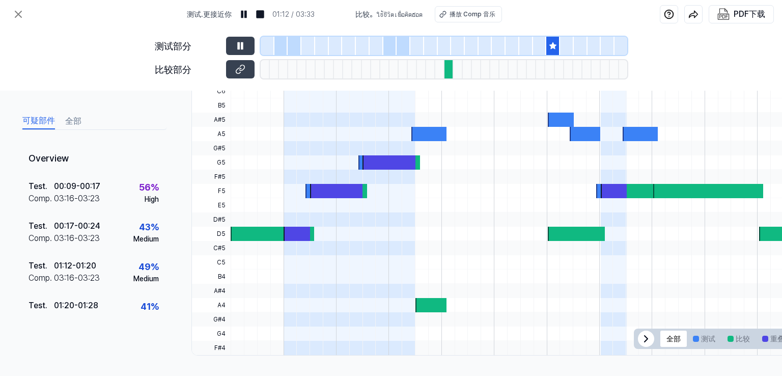
click at [43, 122] on font "可疑部件" at bounding box center [38, 121] width 33 height 10
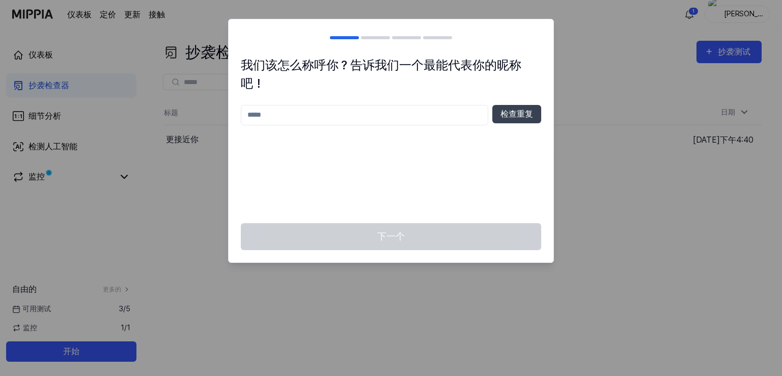
click at [603, 181] on div at bounding box center [391, 188] width 782 height 376
click at [156, 144] on div at bounding box center [391, 188] width 782 height 376
click at [584, 108] on div at bounding box center [391, 188] width 782 height 376
click at [517, 114] on font "检查重复" at bounding box center [516, 114] width 33 height 10
drag, startPoint x: 339, startPoint y: 123, endPoint x: 346, endPoint y: 160, distance: 37.7
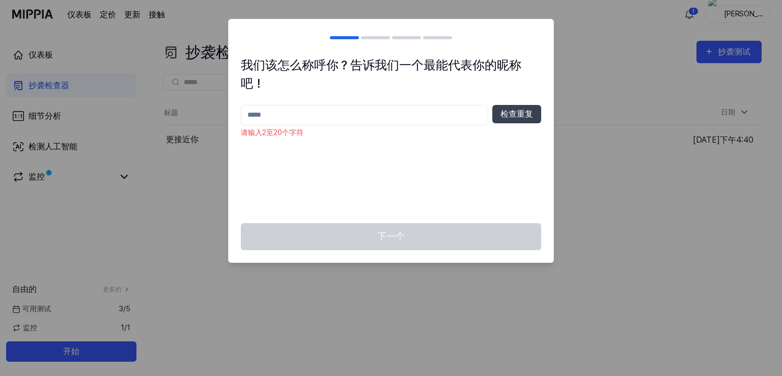
click at [339, 123] on input "text" at bounding box center [364, 115] width 247 height 20
click at [163, 257] on div at bounding box center [391, 188] width 782 height 376
click at [599, 140] on div at bounding box center [391, 188] width 782 height 376
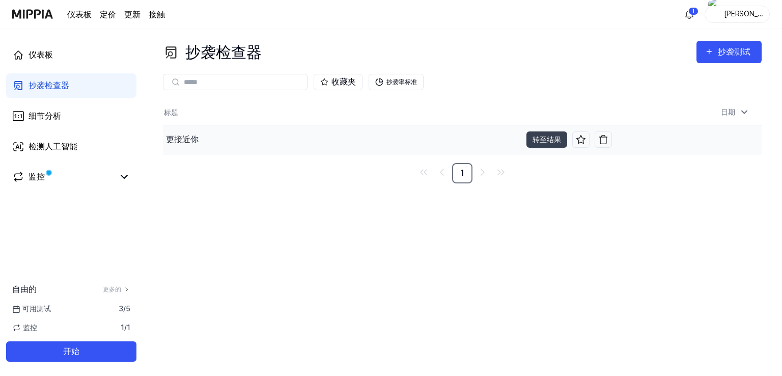
click at [215, 139] on div "更接近你" at bounding box center [342, 139] width 358 height 29
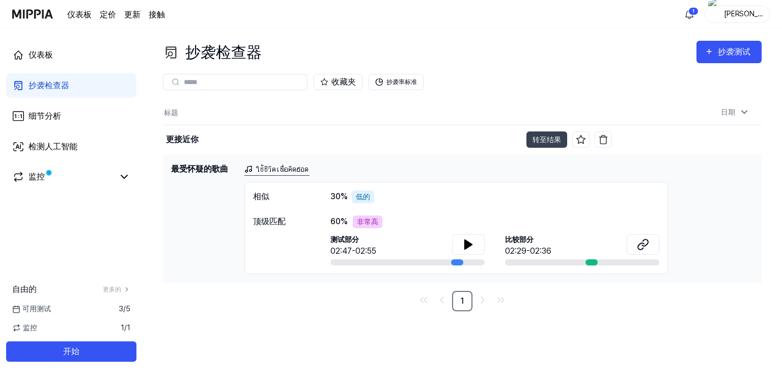
click at [357, 164] on div "ใช้ชีวิตเพื่อคิดฮอด" at bounding box center [498, 169] width 509 height 13
click at [45, 150] on font "检测人工智能" at bounding box center [53, 147] width 49 height 10
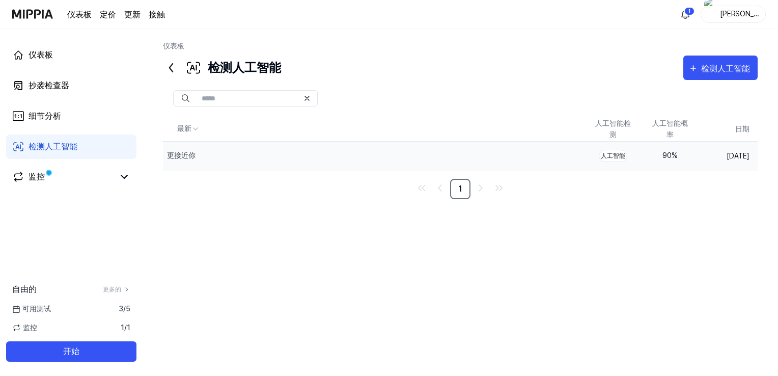
click at [667, 154] on font "90" at bounding box center [666, 155] width 9 height 8
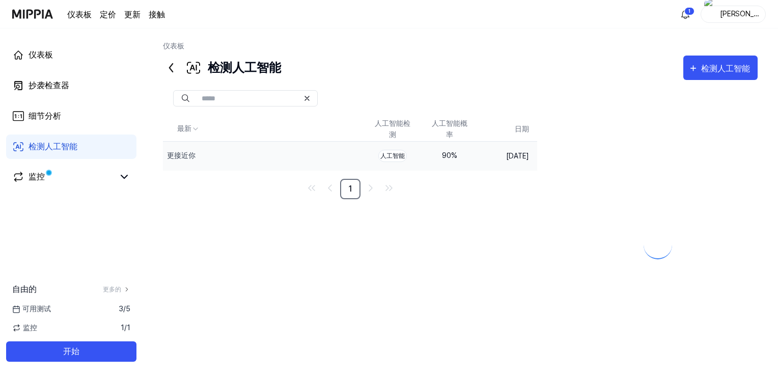
click at [667, 154] on div at bounding box center [657, 237] width 200 height 240
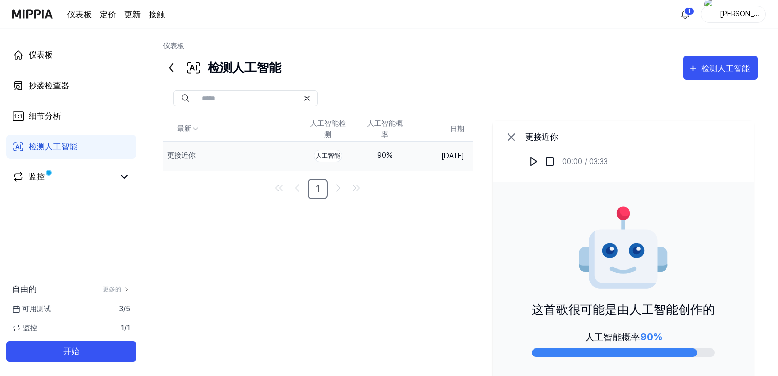
click at [380, 154] on font "90" at bounding box center [381, 155] width 9 height 8
click at [532, 163] on img at bounding box center [533, 161] width 10 height 10
click at [533, 161] on img at bounding box center [533, 161] width 10 height 10
